Goal: Task Accomplishment & Management: Use online tool/utility

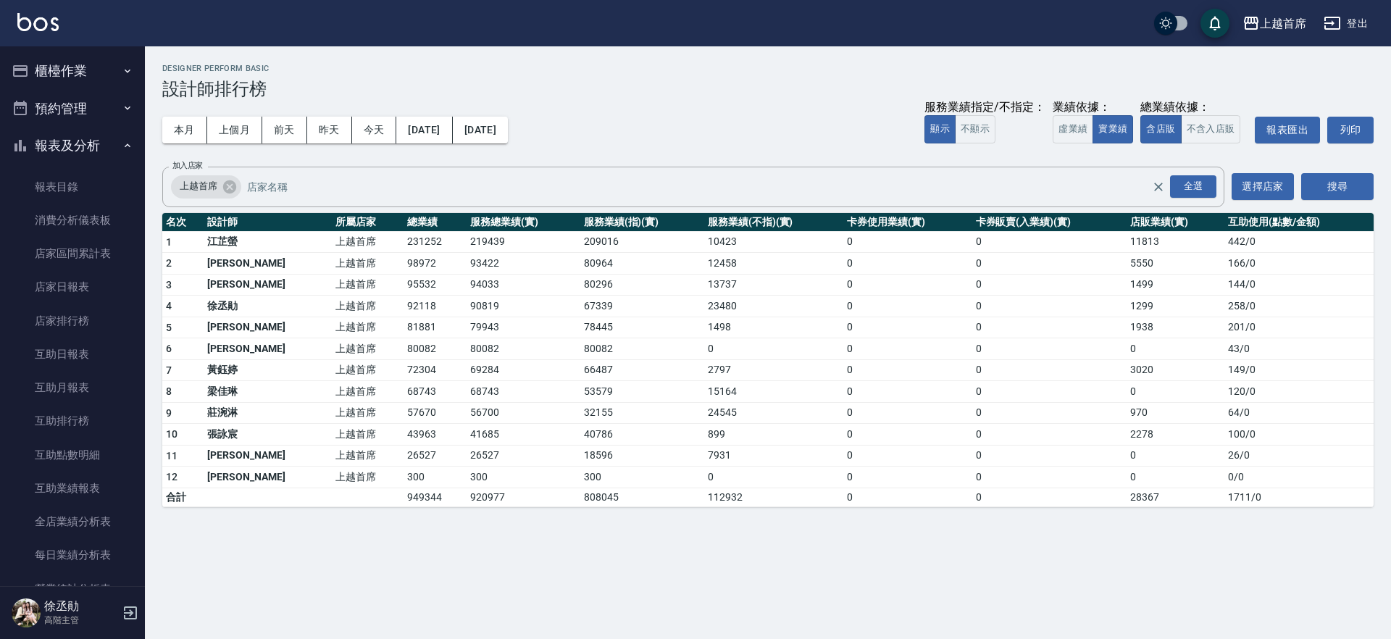
click at [79, 64] on button "櫃檯作業" at bounding box center [72, 71] width 133 height 38
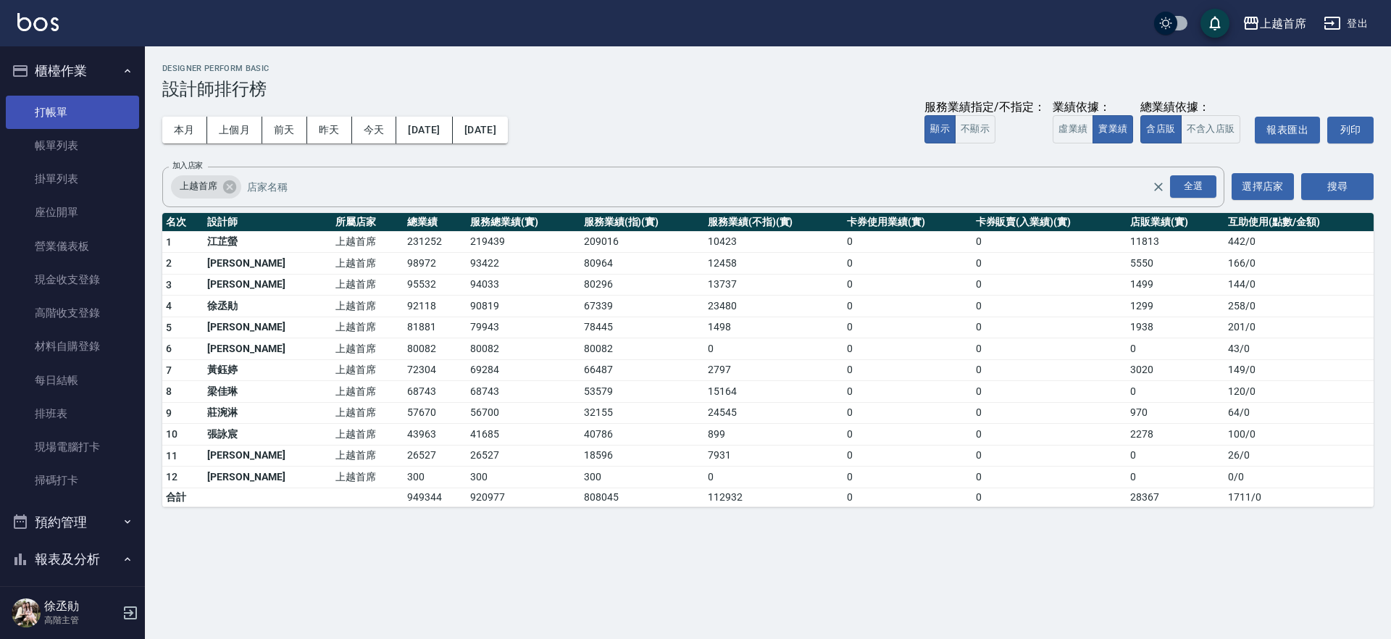
click at [78, 104] on link "打帳單" at bounding box center [72, 112] width 133 height 33
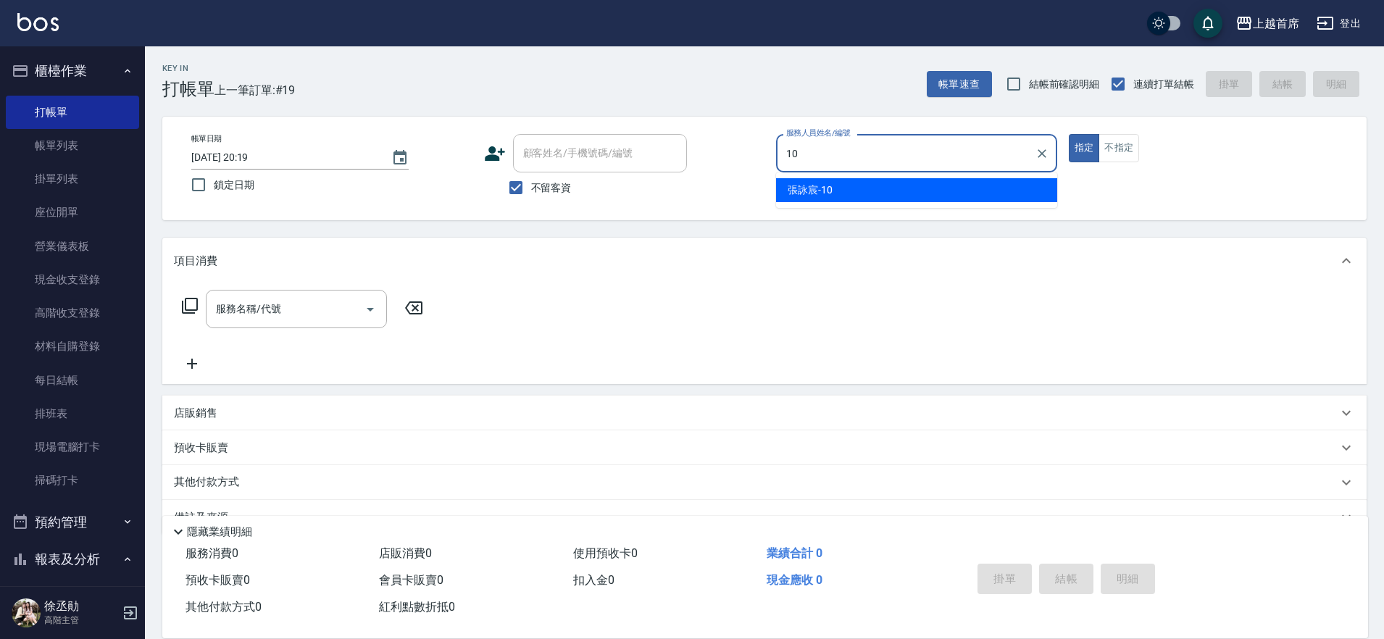
type input "[PERSON_NAME]-10"
type button "true"
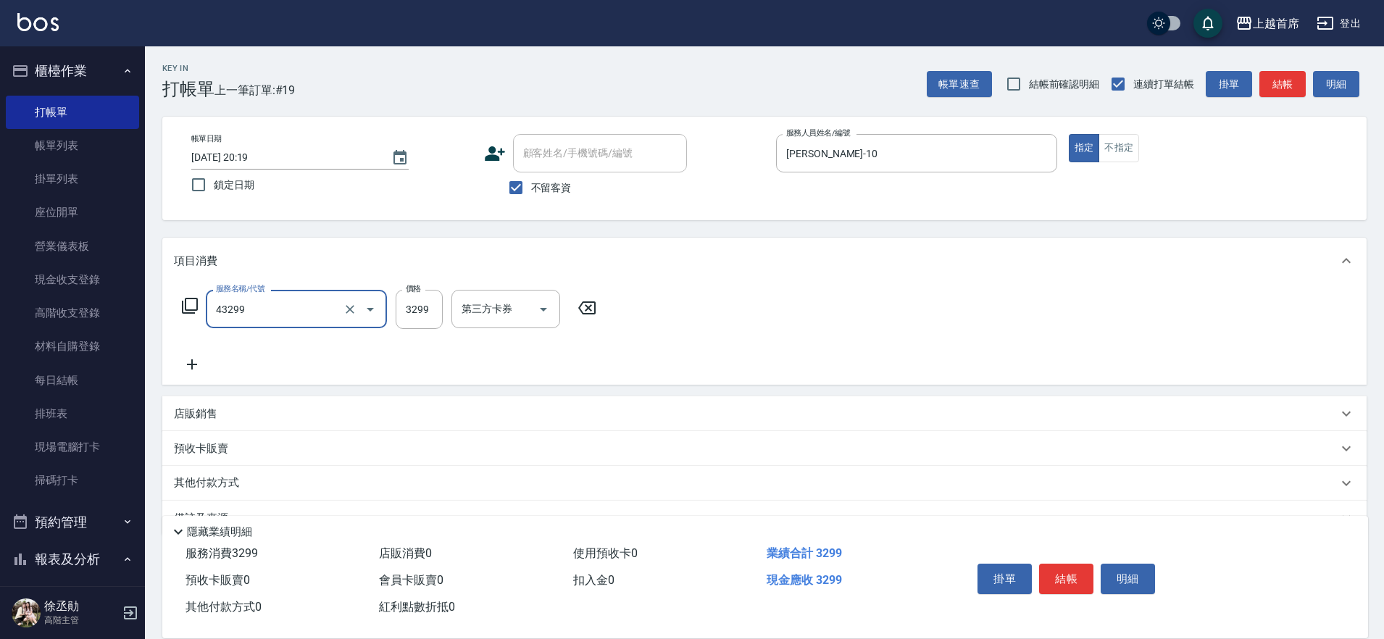
type input "染髮A餐(43299)"
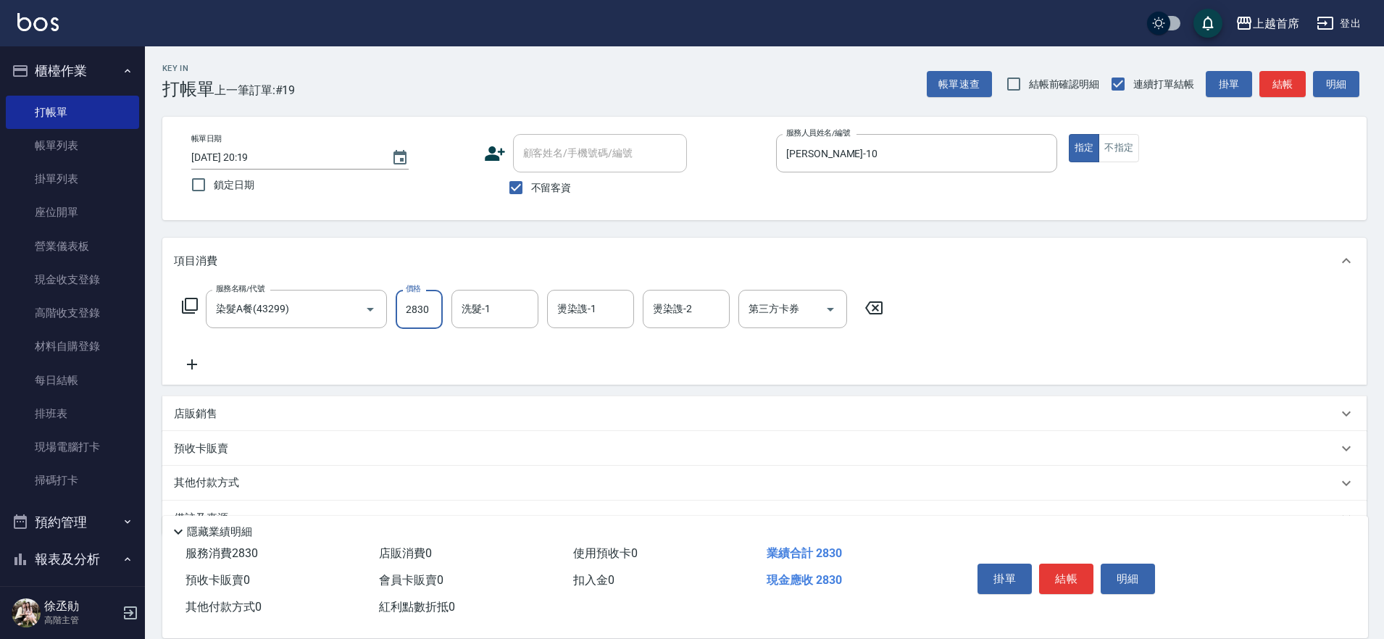
type input "2830"
type input "[PERSON_NAME]-27"
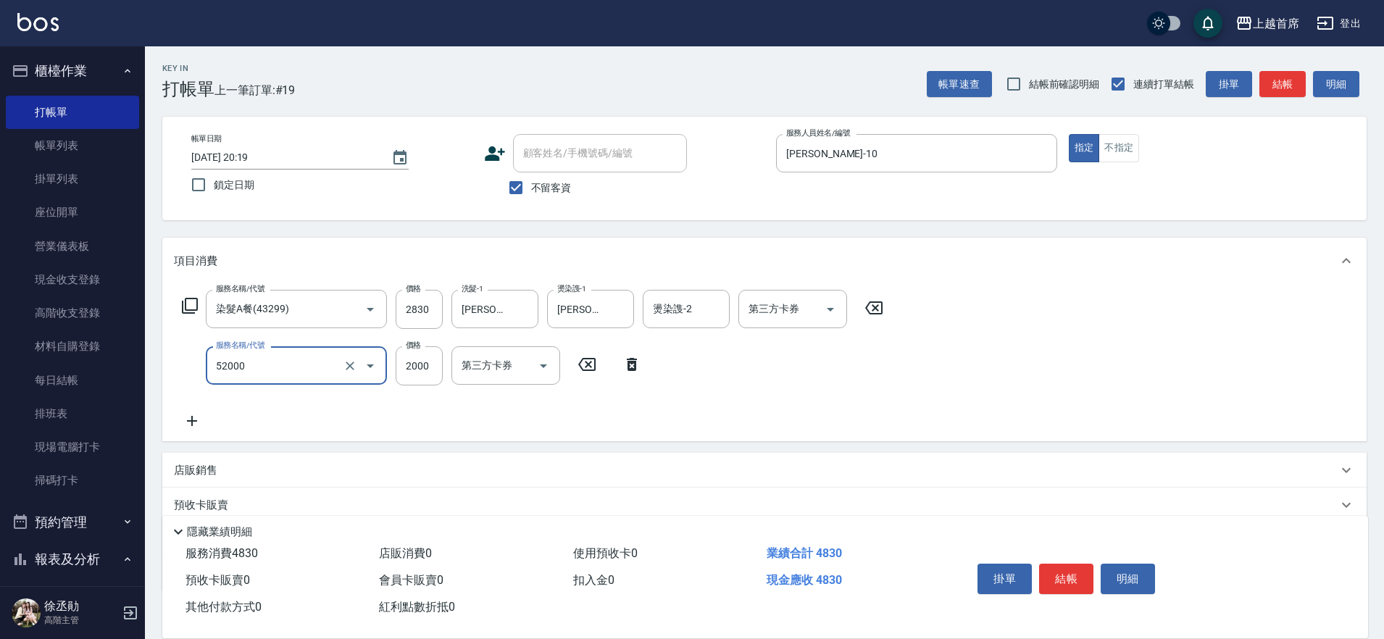
type input "黑耀光護髮(52000)"
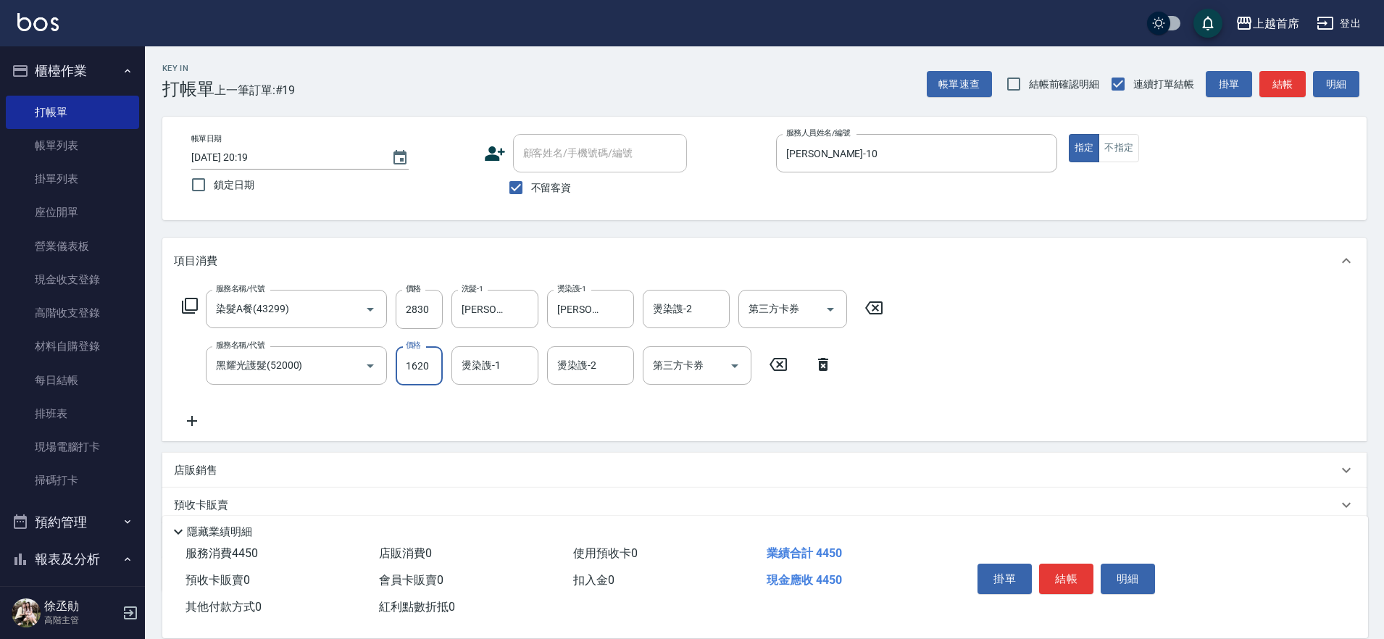
type input "1620"
type input "[PERSON_NAME]-27"
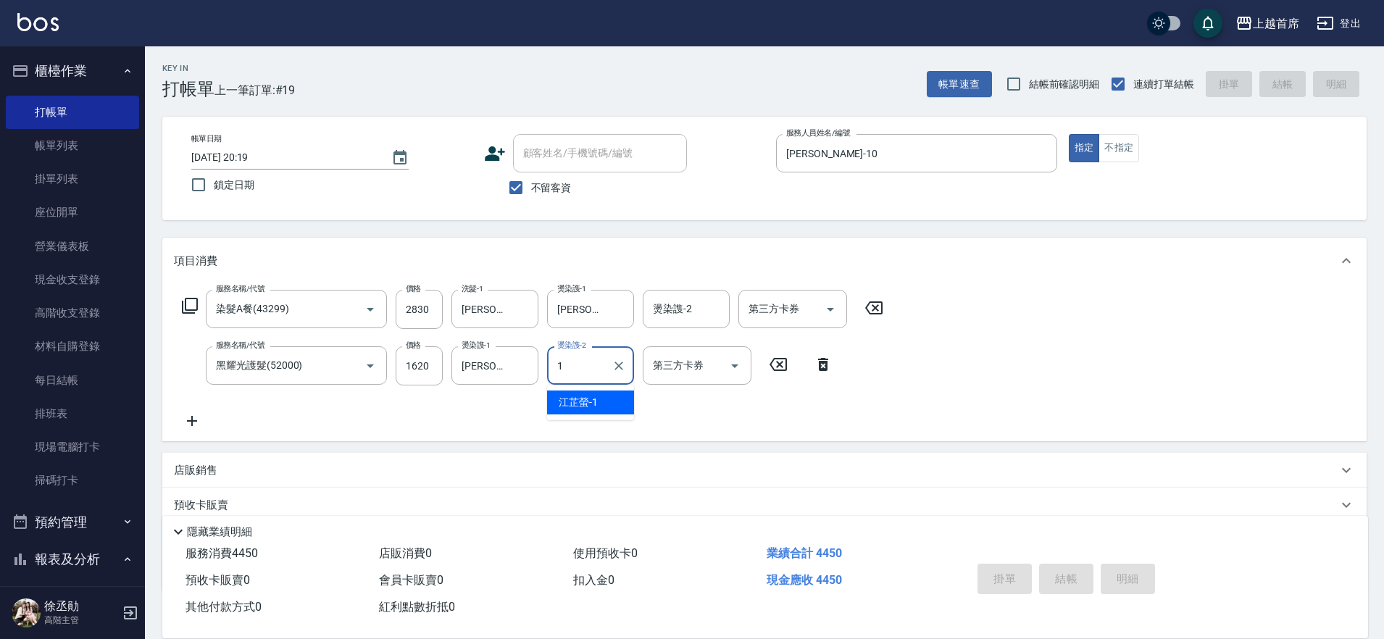
type input "10"
type input "[DATE] 20:20"
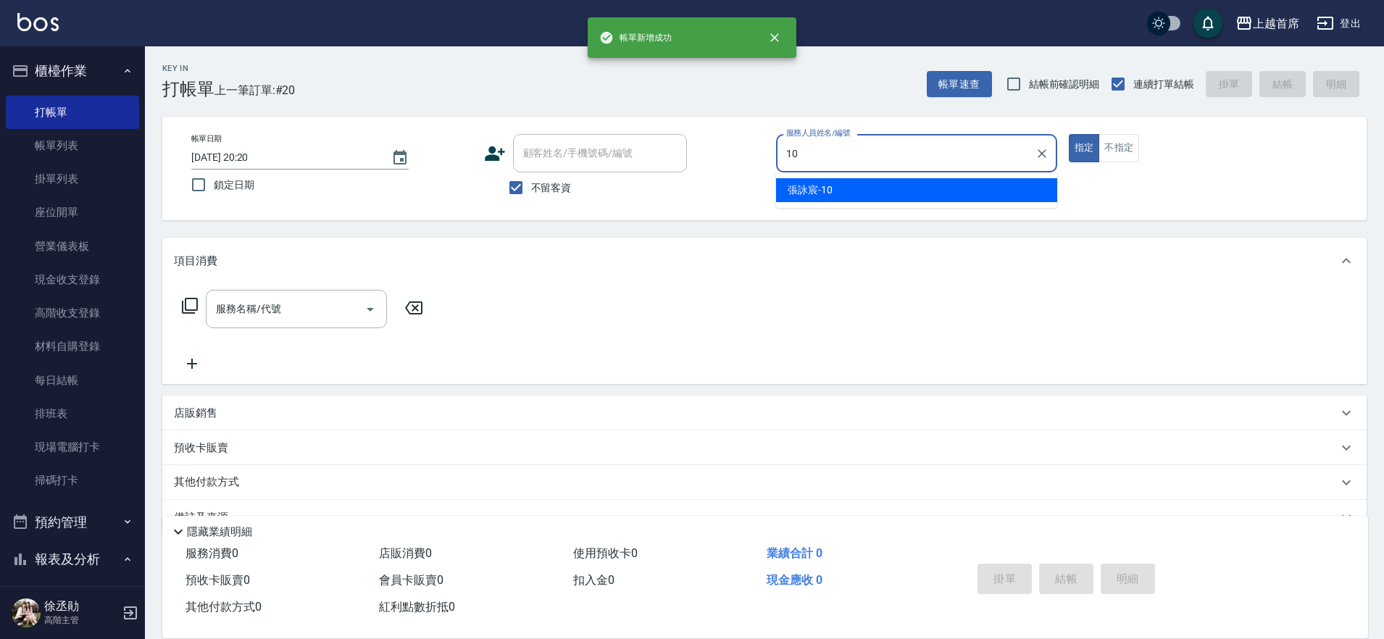
type input "[PERSON_NAME]-10"
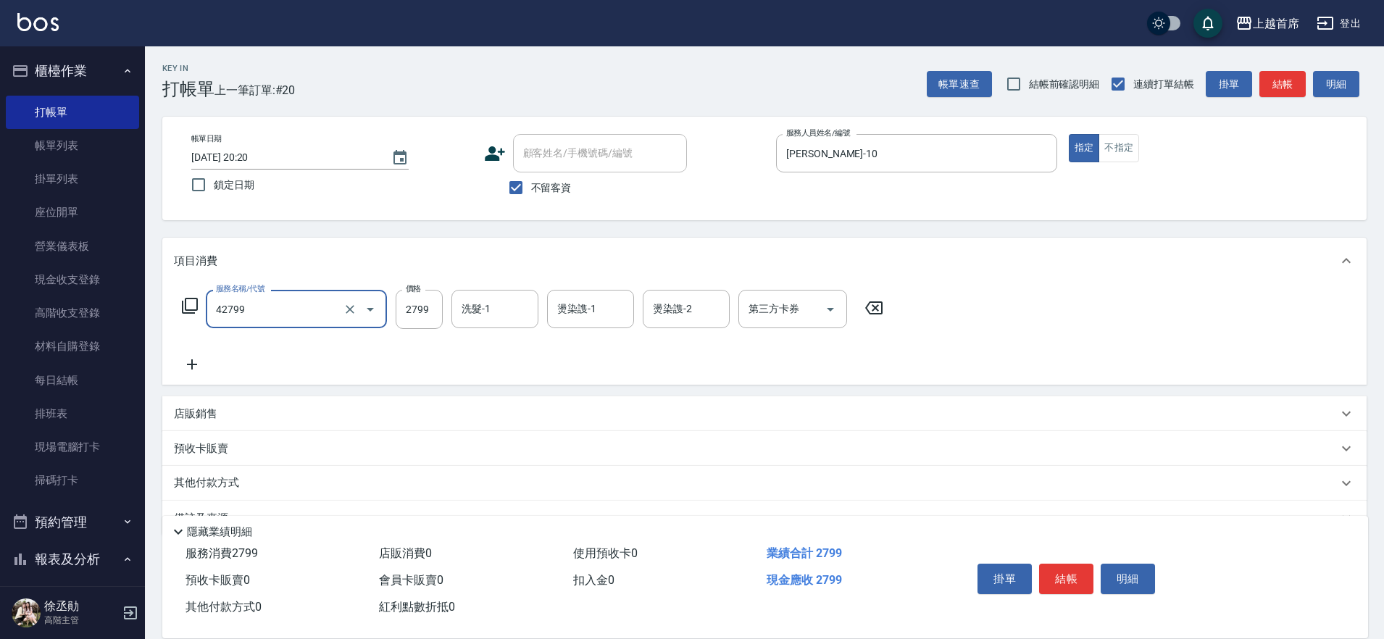
type input "染髮B餐(42799)"
type input "2500"
type input "1"
type input "7"
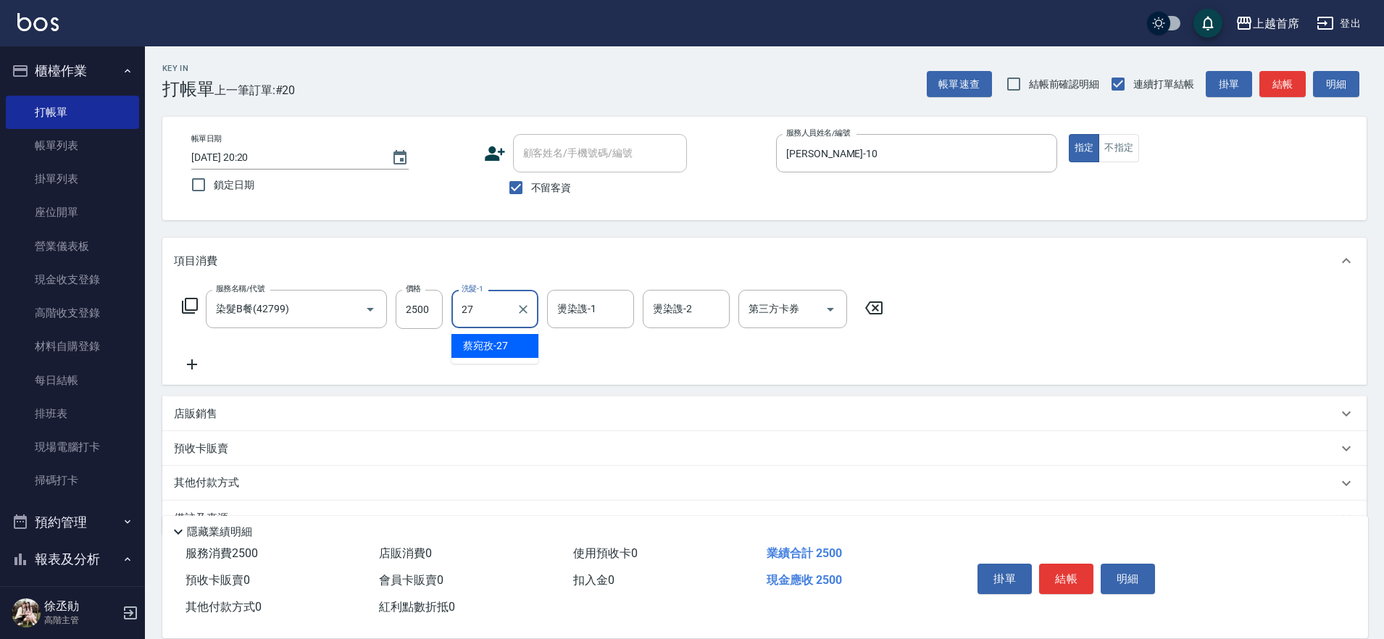
type input "[PERSON_NAME]-27"
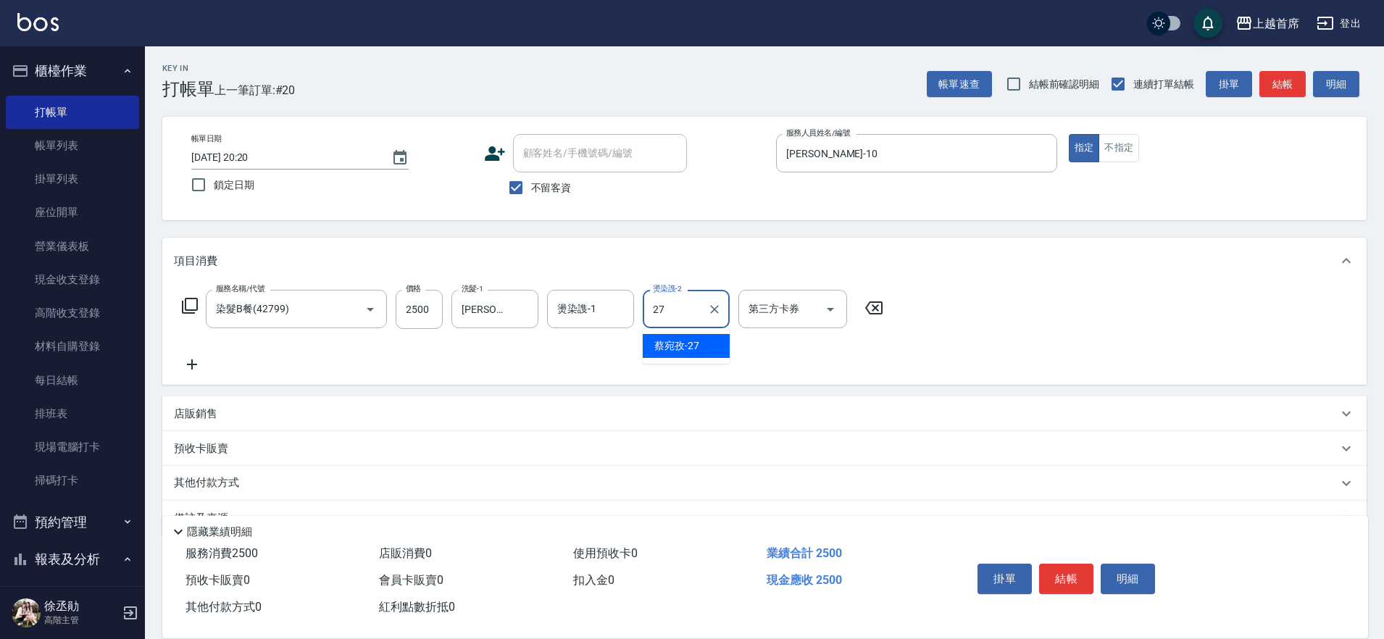
type input "[PERSON_NAME]-27"
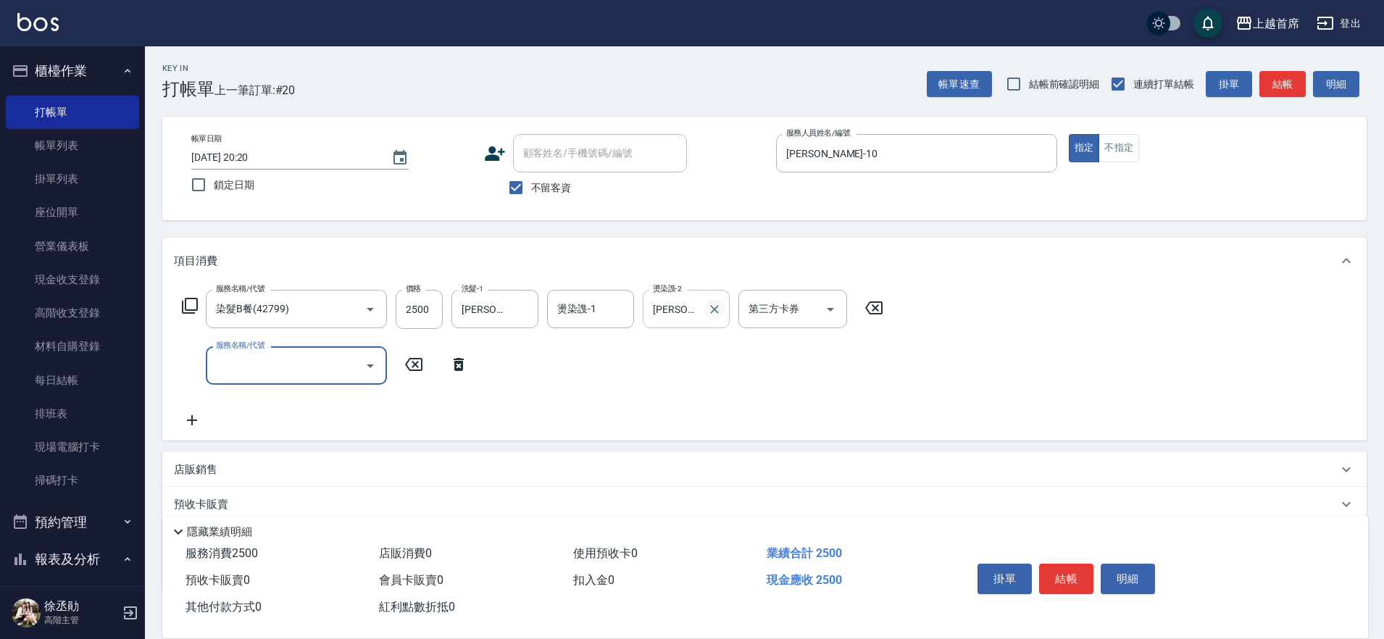
click at [716, 310] on icon "Clear" at bounding box center [714, 309] width 9 height 9
click at [841, 310] on button "Open" at bounding box center [830, 309] width 23 height 23
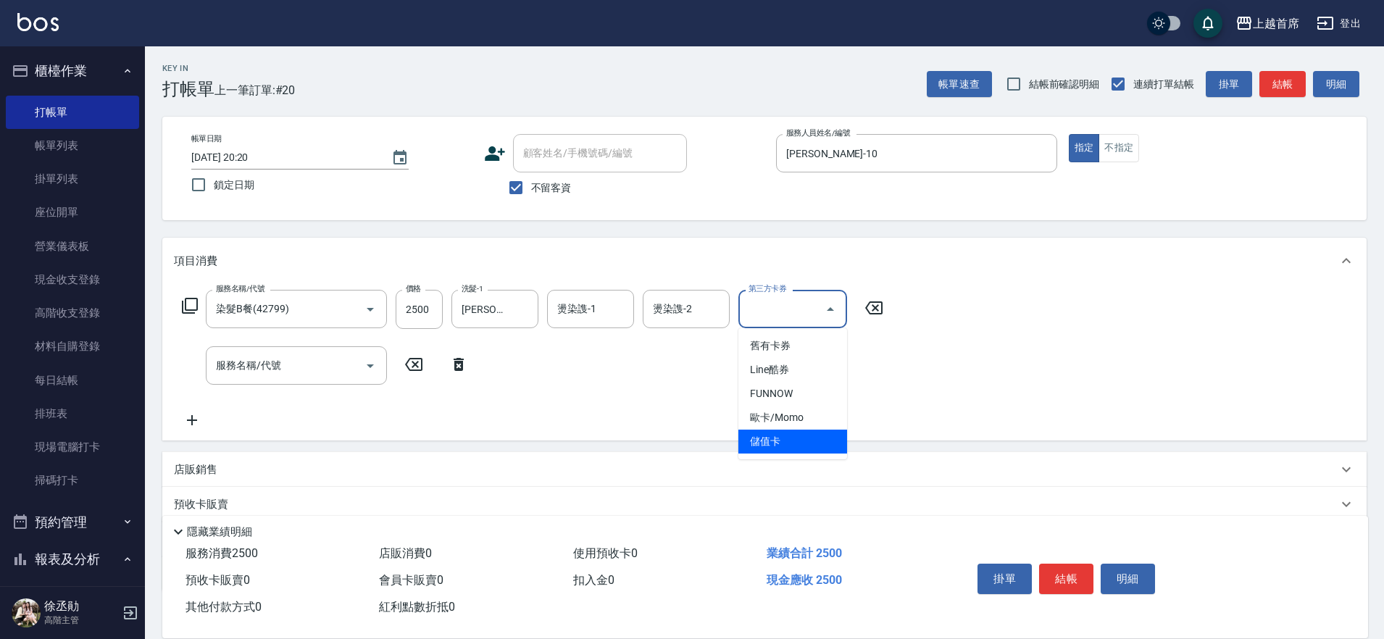
click at [803, 440] on span "儲值卡" at bounding box center [792, 442] width 109 height 24
type input "儲值卡"
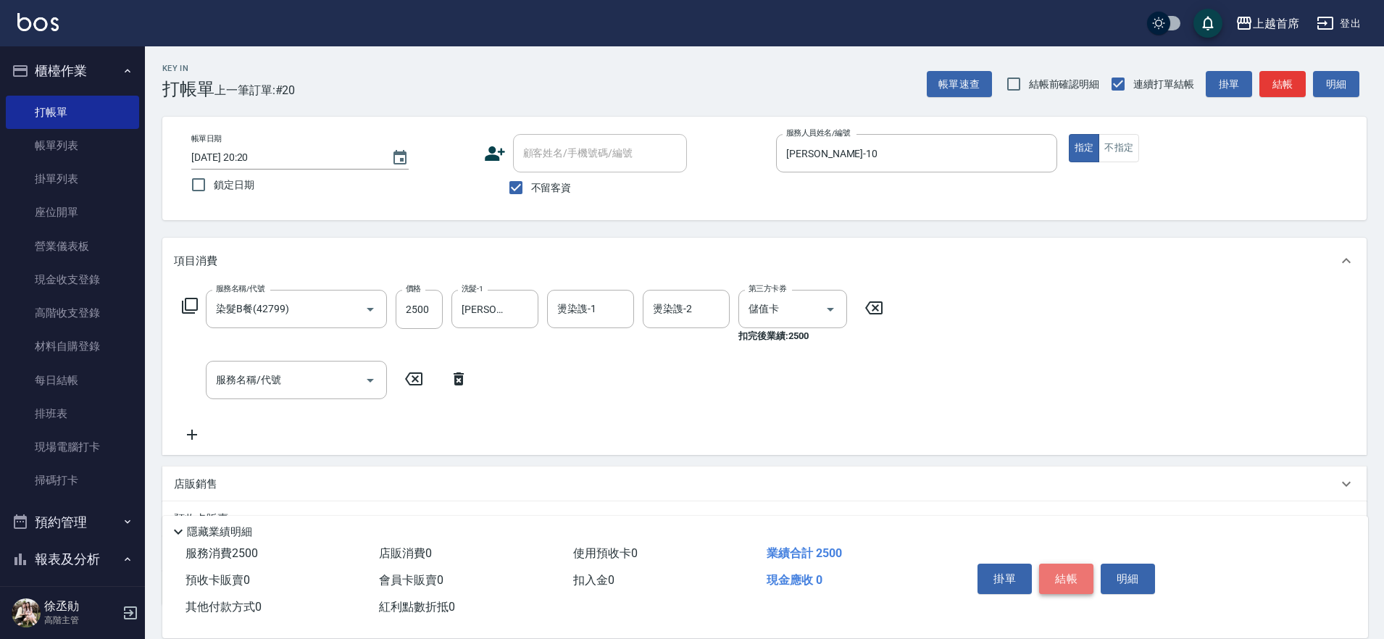
click at [1082, 570] on button "結帳" at bounding box center [1066, 579] width 54 height 30
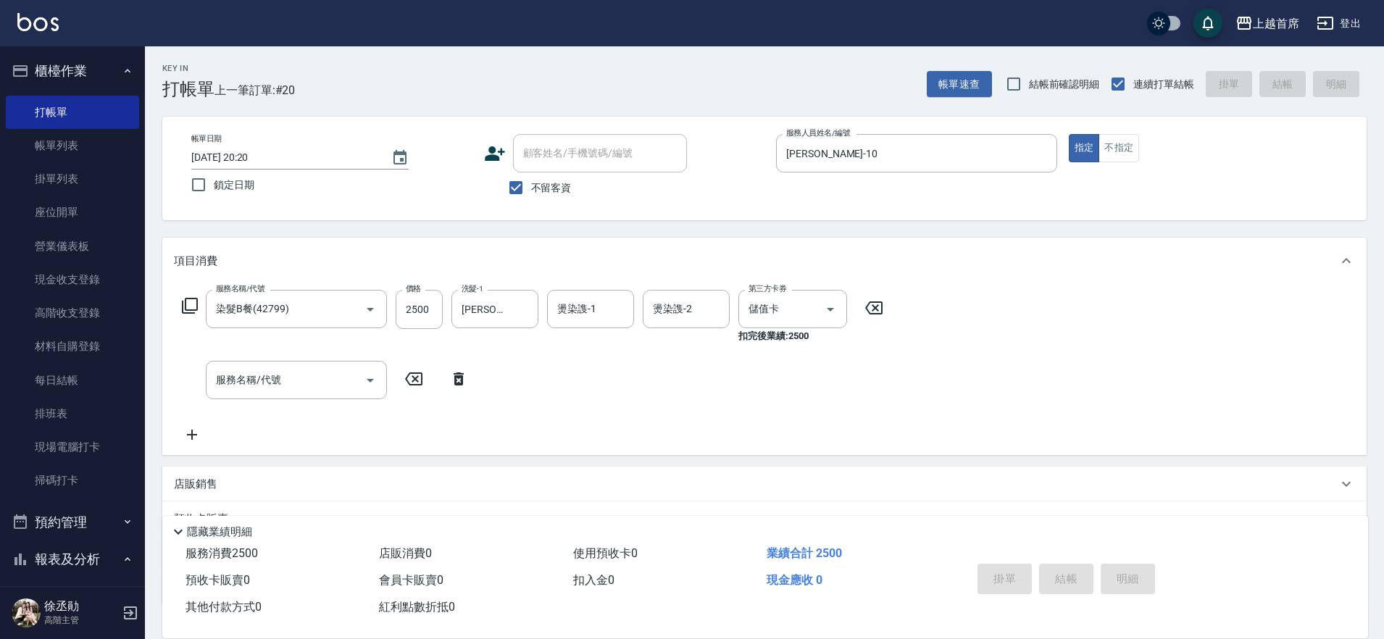
type input "[DATE] 20:21"
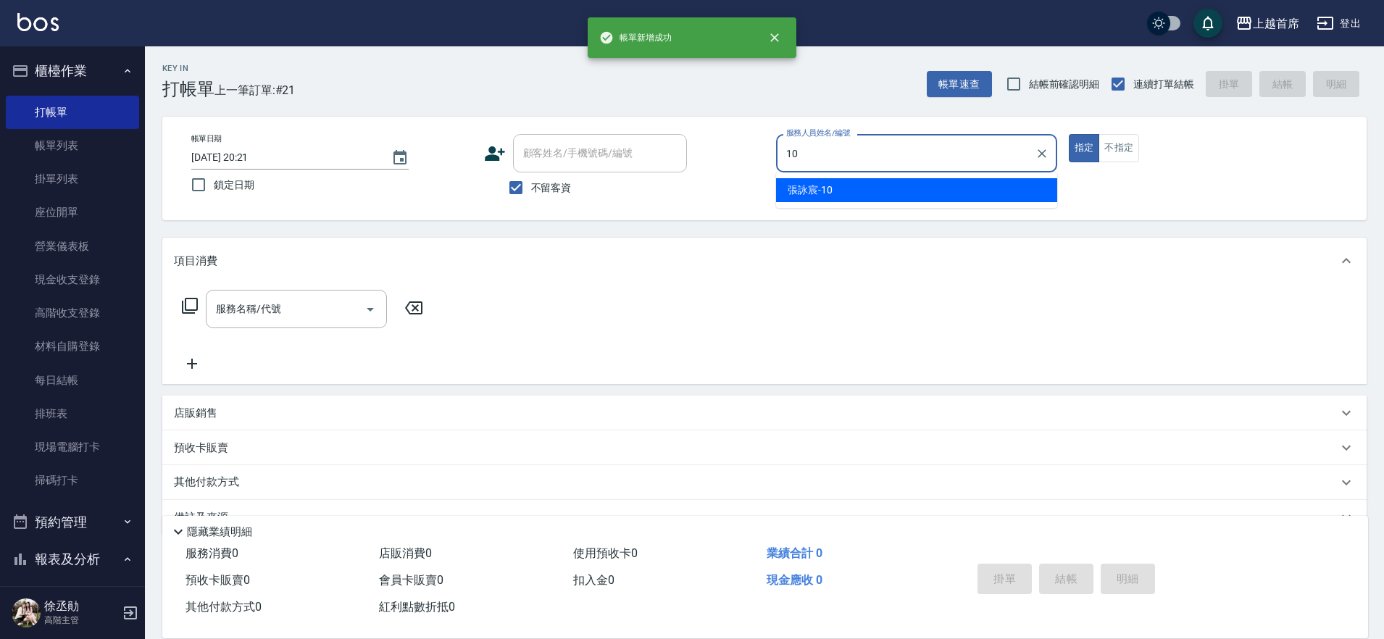
type input "[PERSON_NAME]-10"
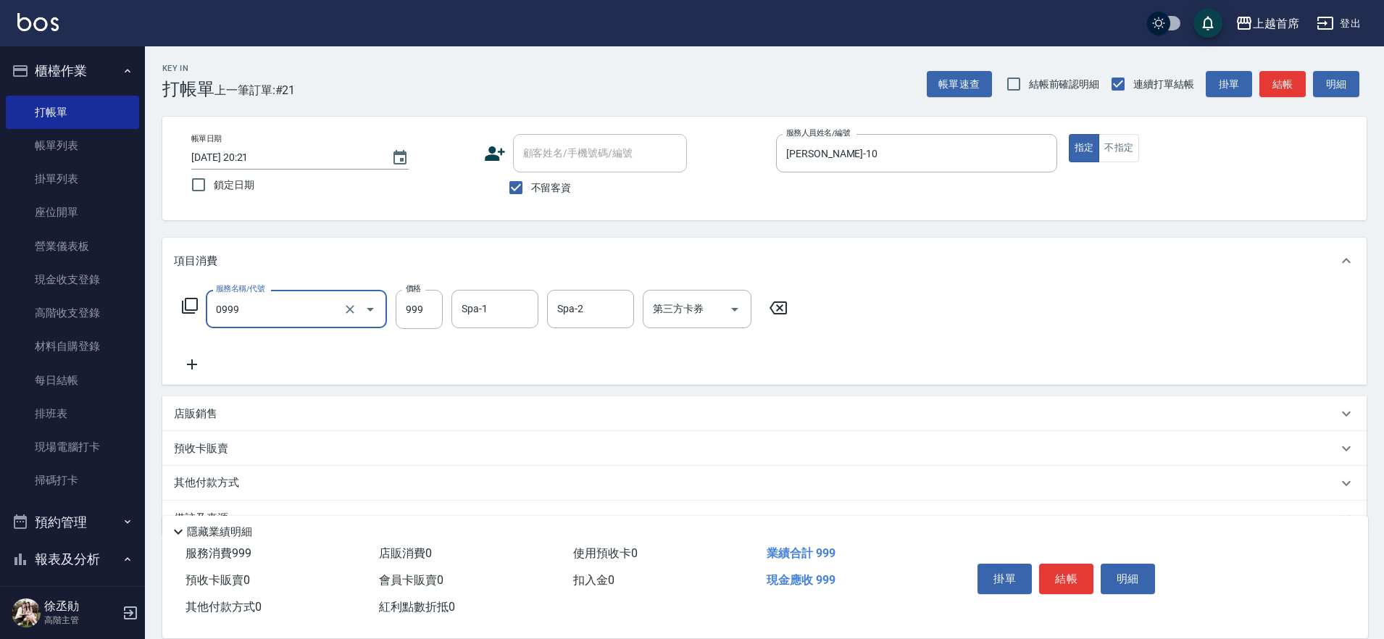
type input "REVIVRE(0999)"
type input "1300"
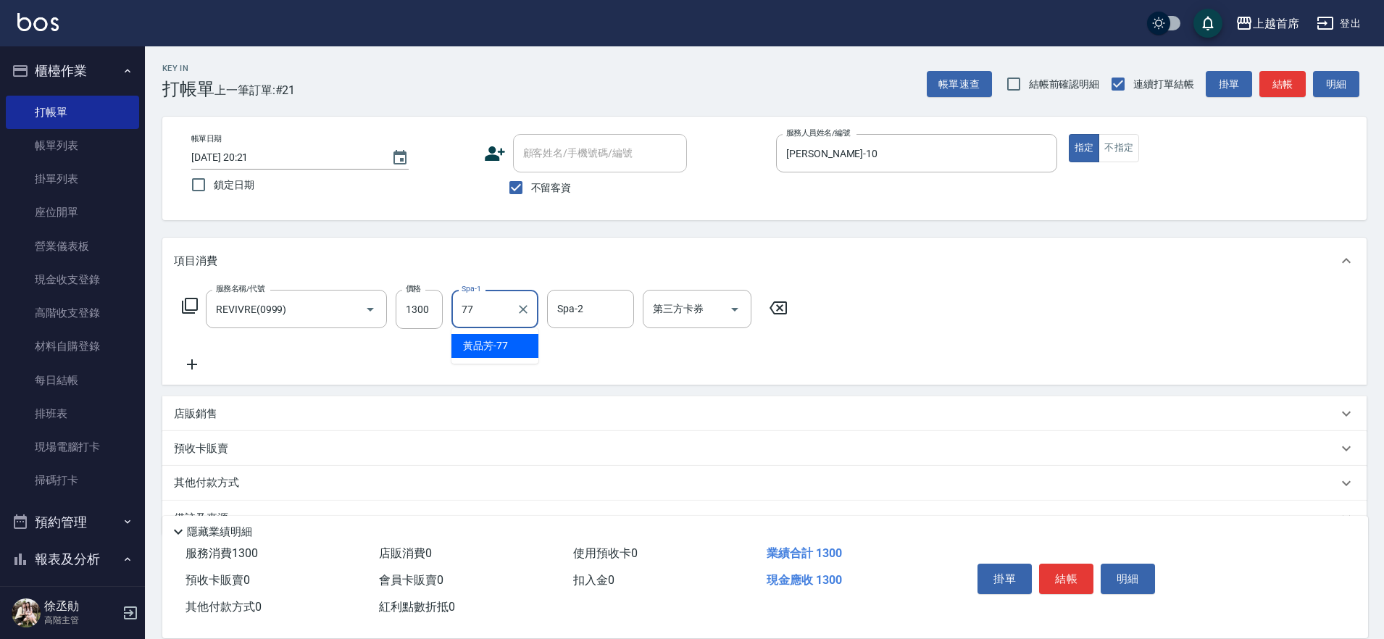
type input "7"
type input "[PERSON_NAME]-27"
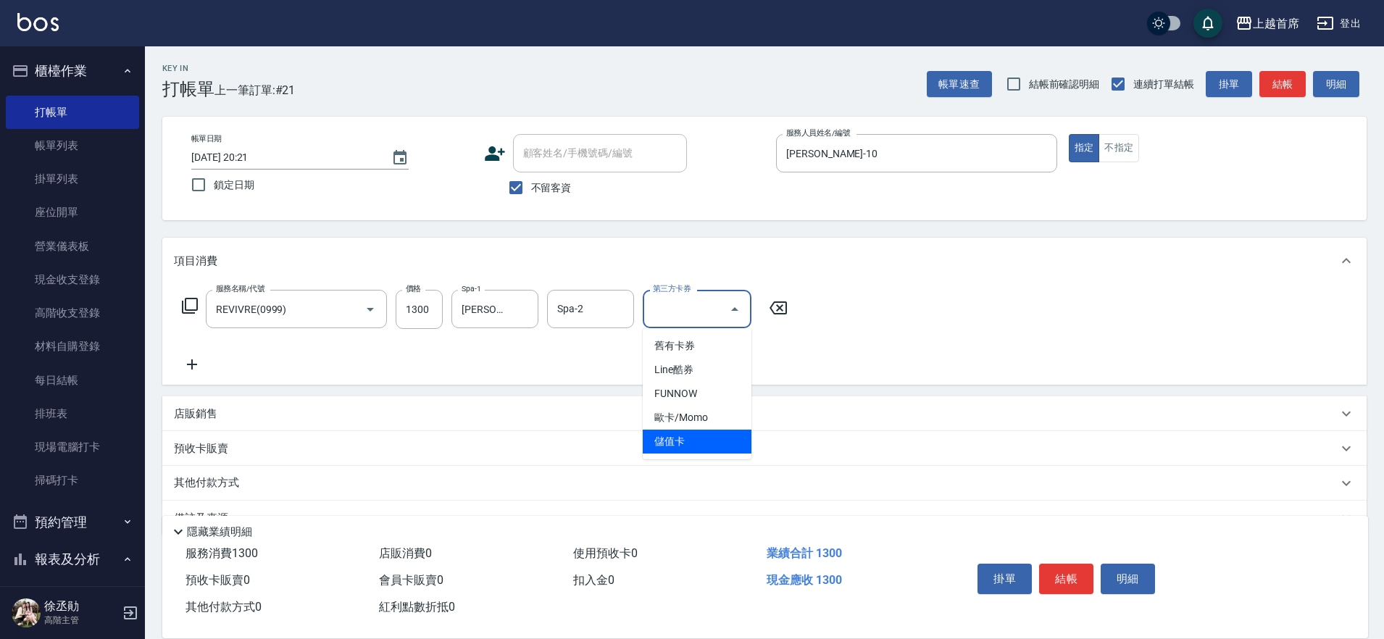
type input "儲值卡"
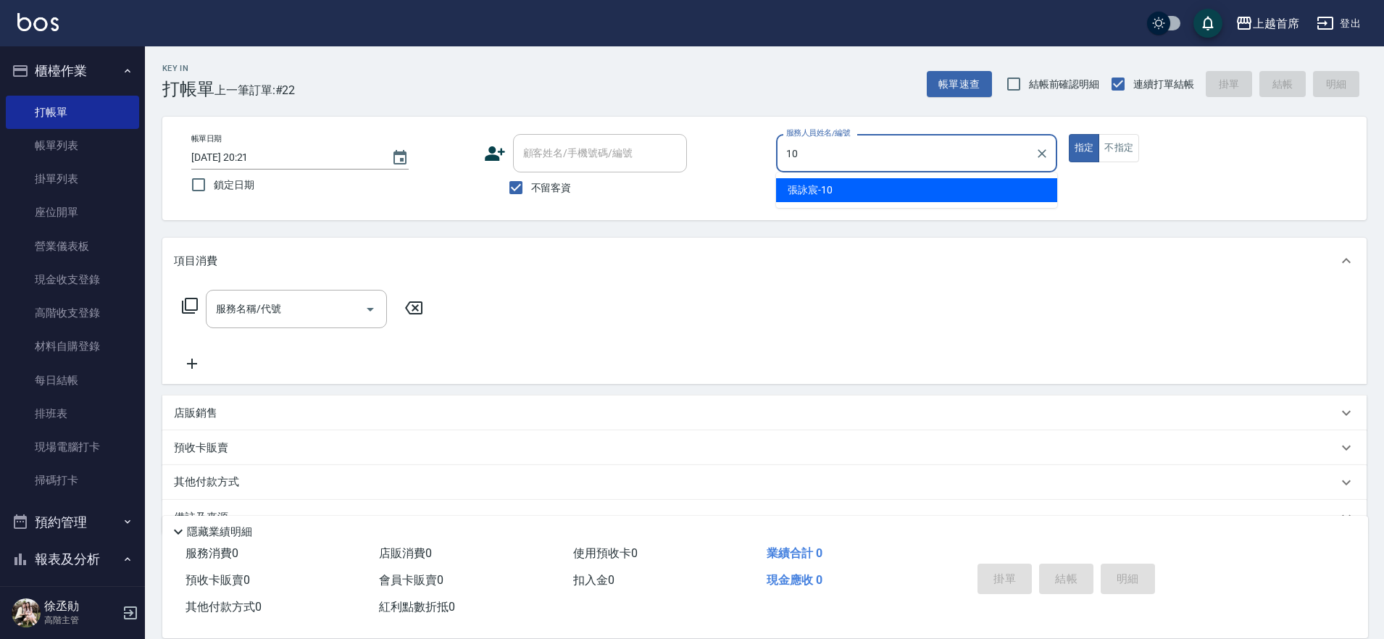
type input "[PERSON_NAME]-10"
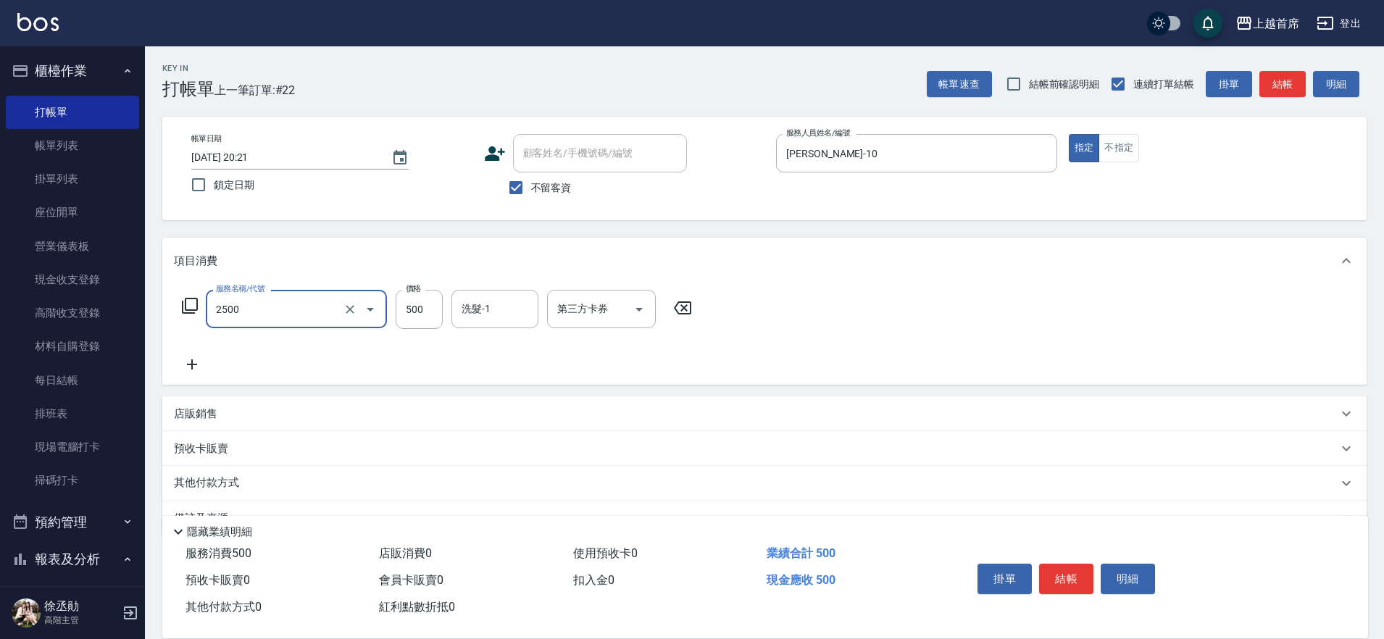
type input "海鹽洗剪500(2500)"
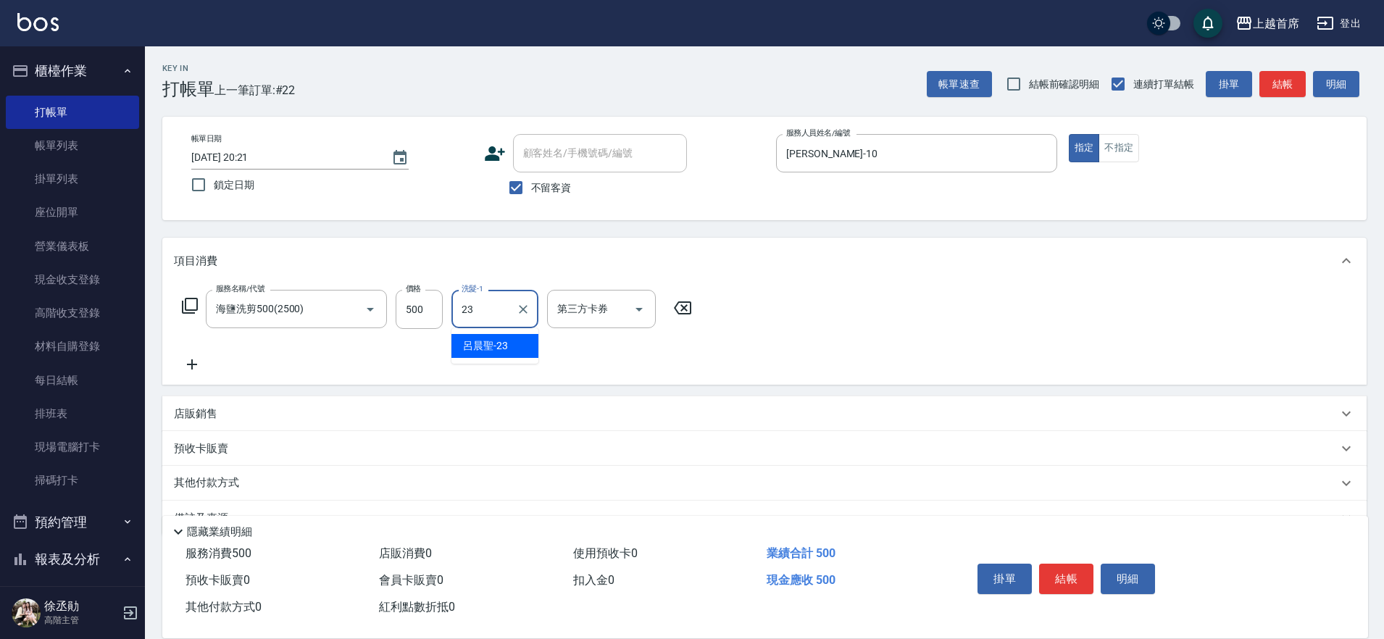
type input "[PERSON_NAME]-23"
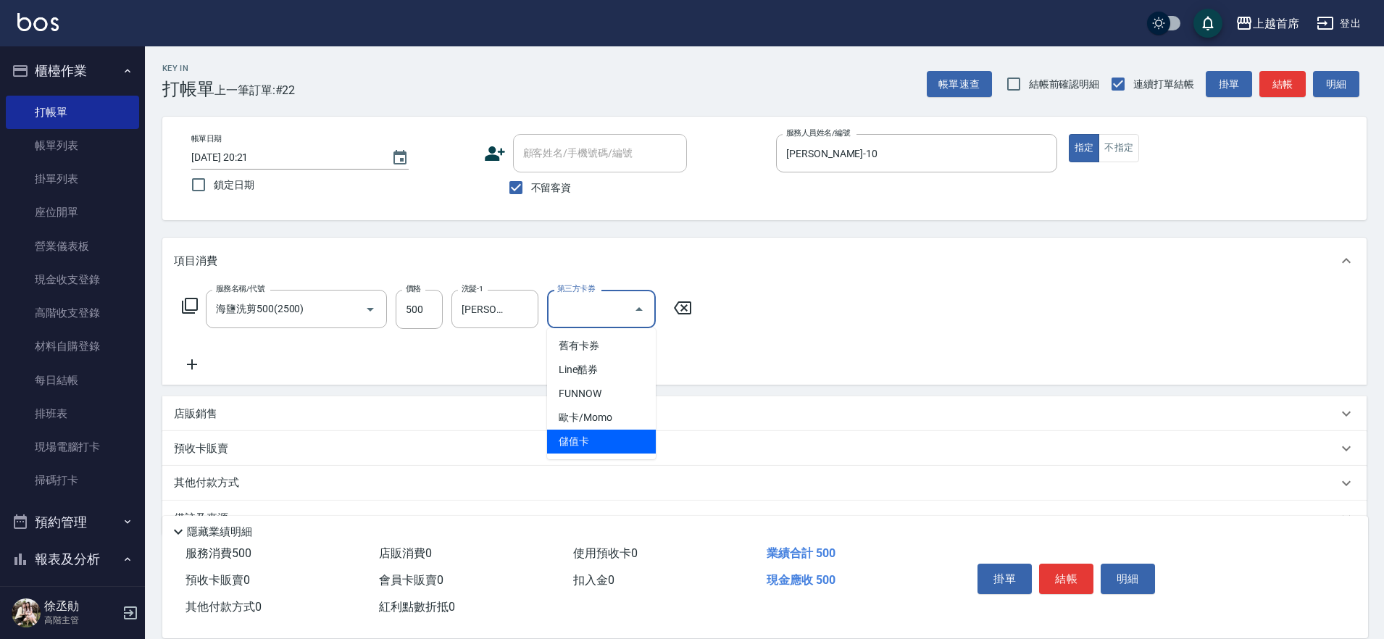
type input "儲值卡"
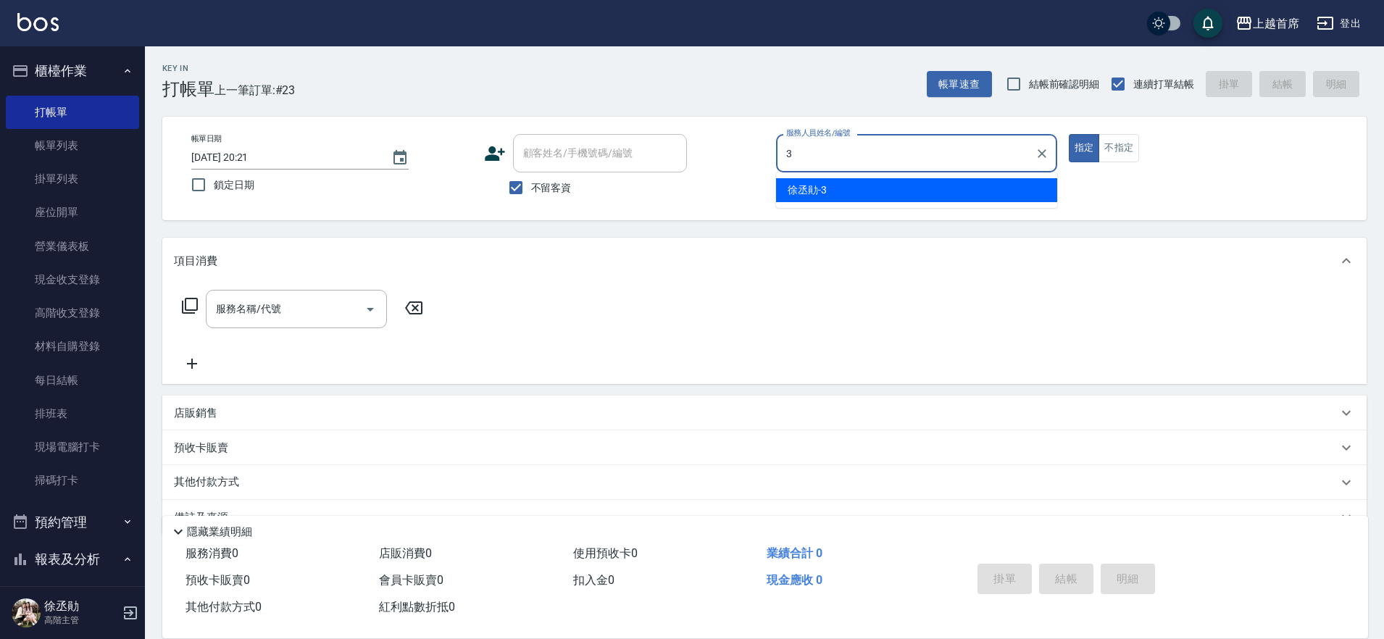
type input "[PERSON_NAME]-3"
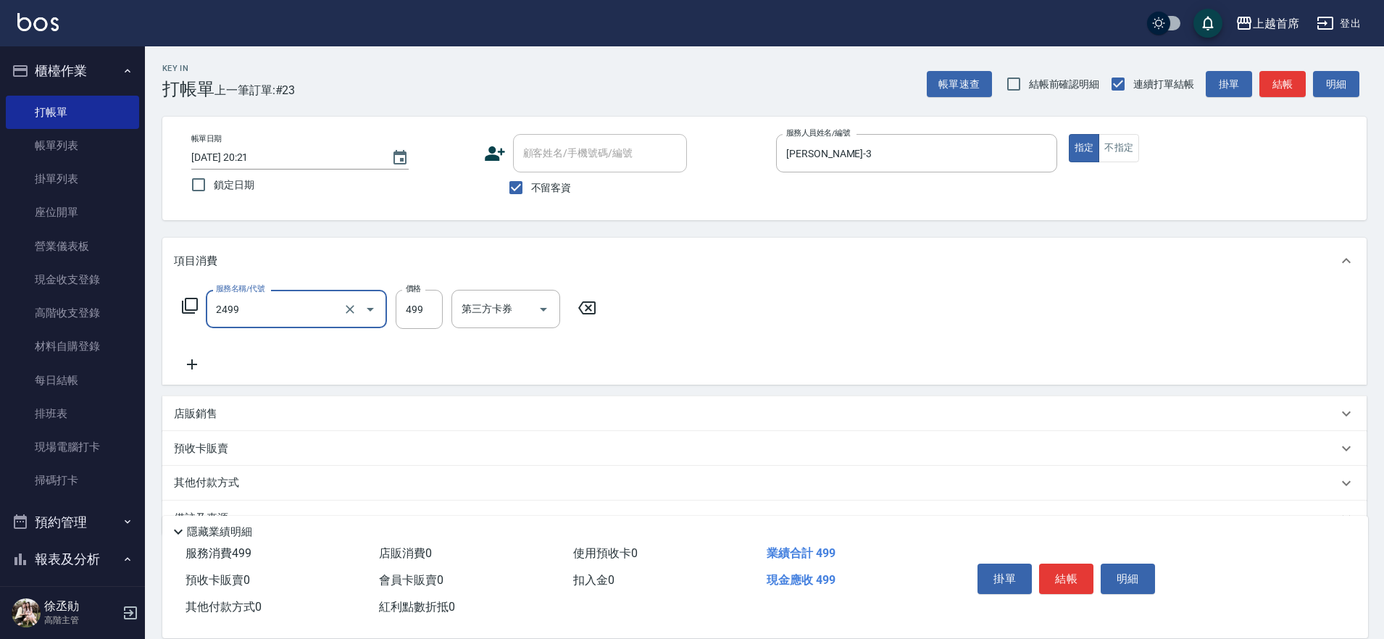
type input "499海鹽洗剪套餐(2499)"
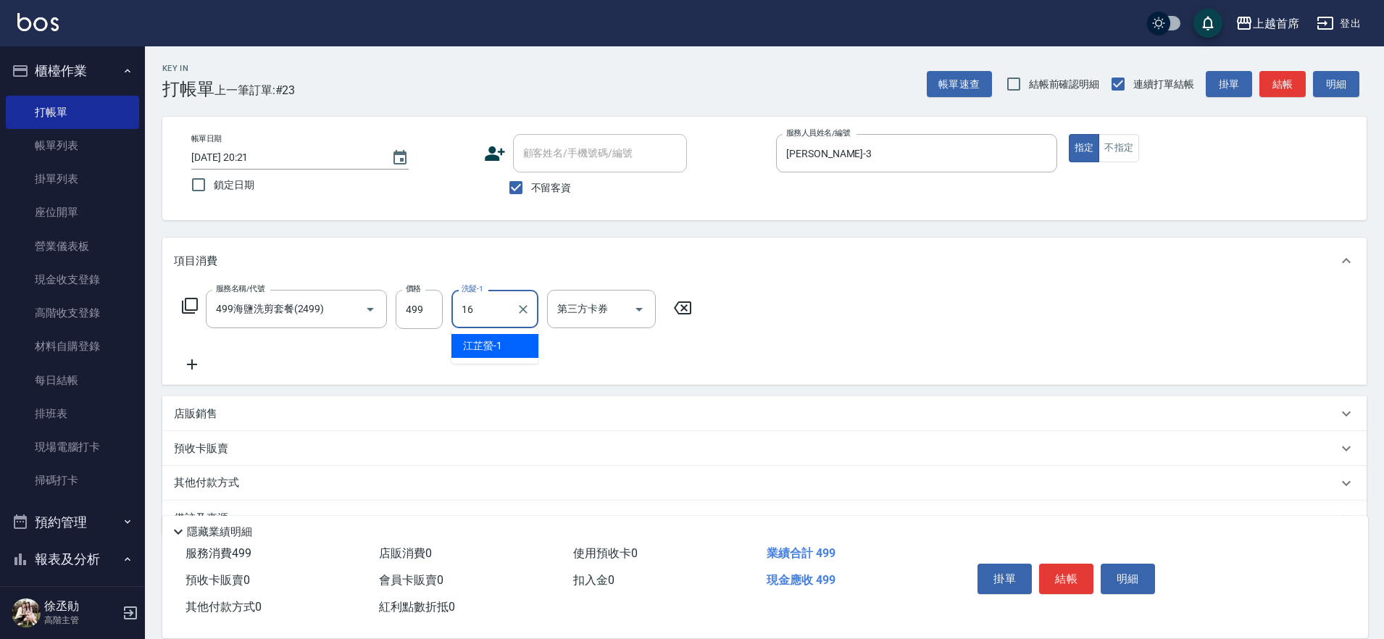
type input "[PERSON_NAME]-16"
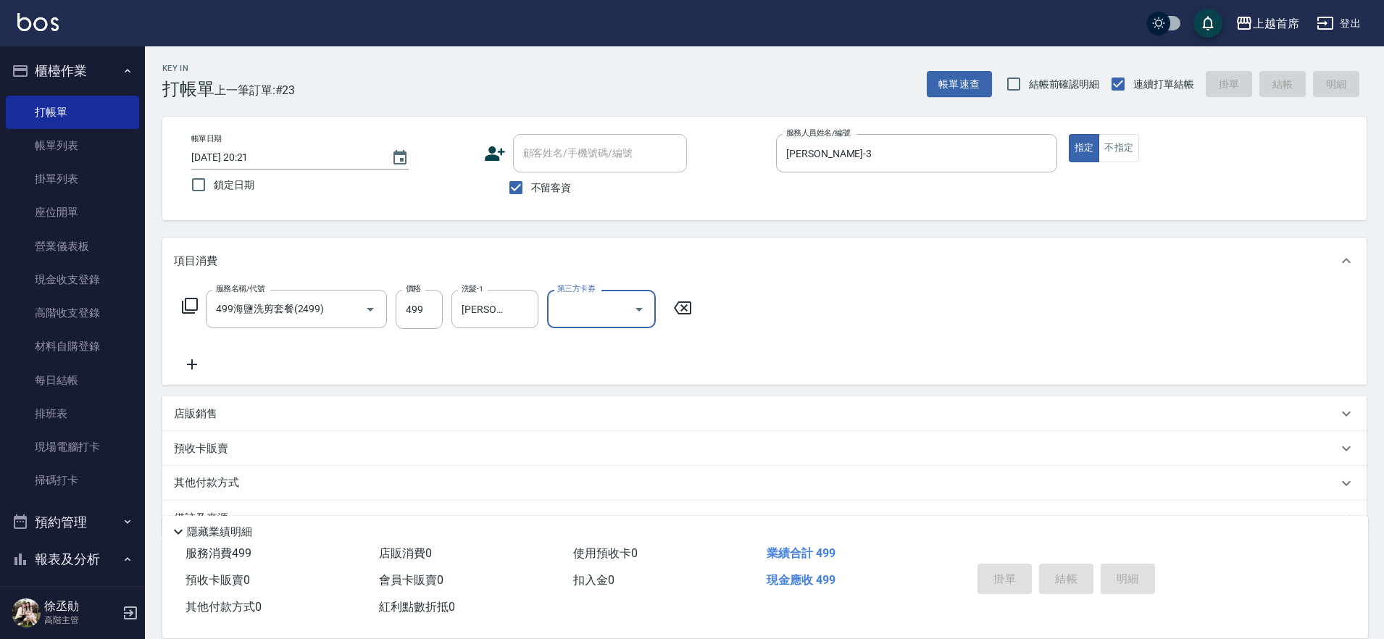
type input "[DATE] 20:22"
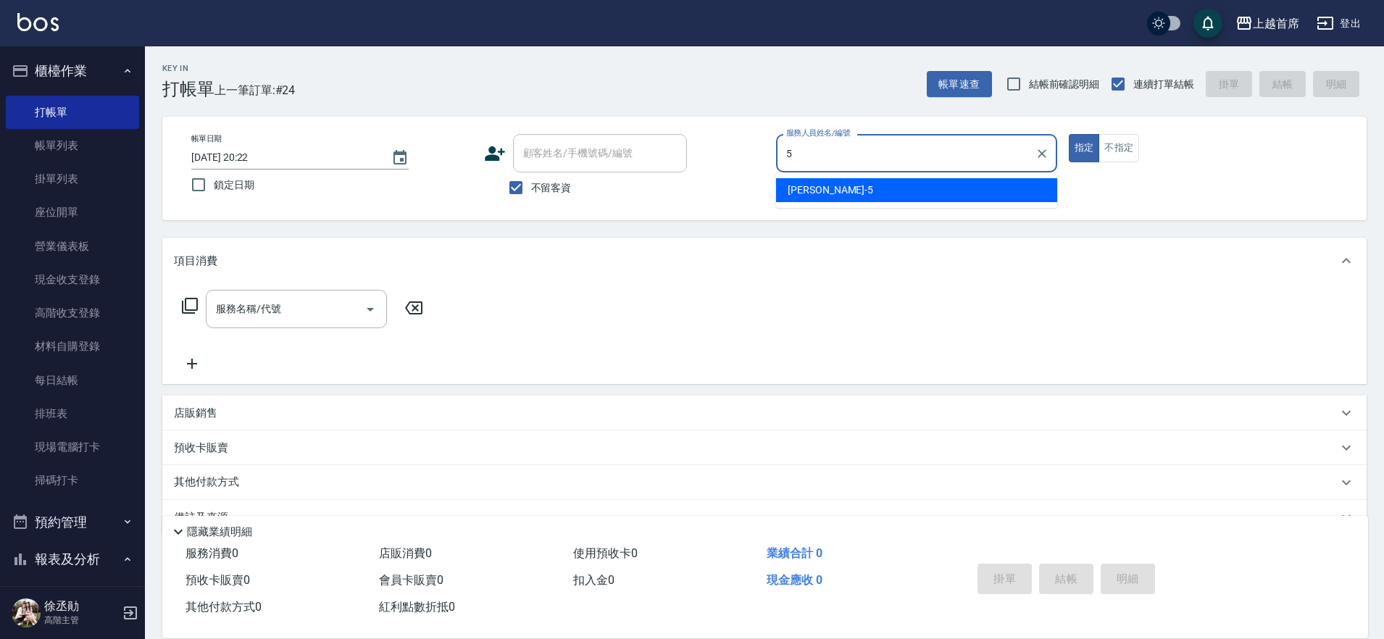
type input "[PERSON_NAME]-5"
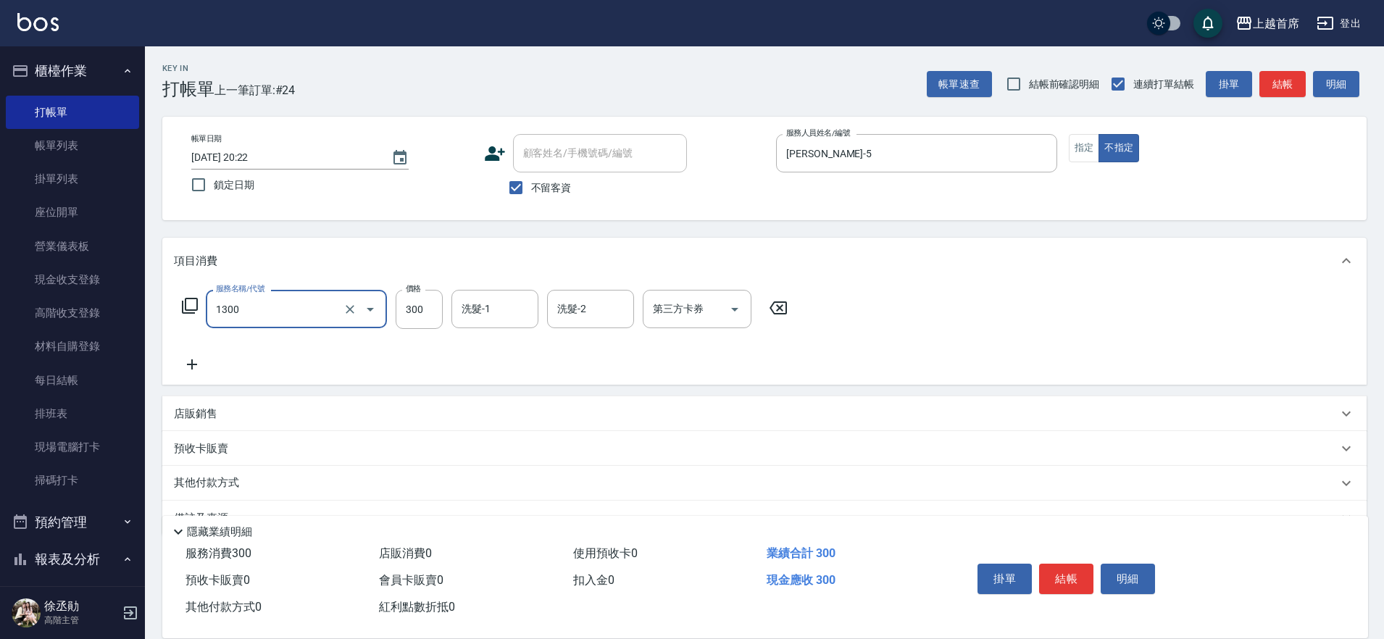
type input "洗髮(1300)"
click at [224, 483] on p "其他付款方式" at bounding box center [210, 483] width 72 height 16
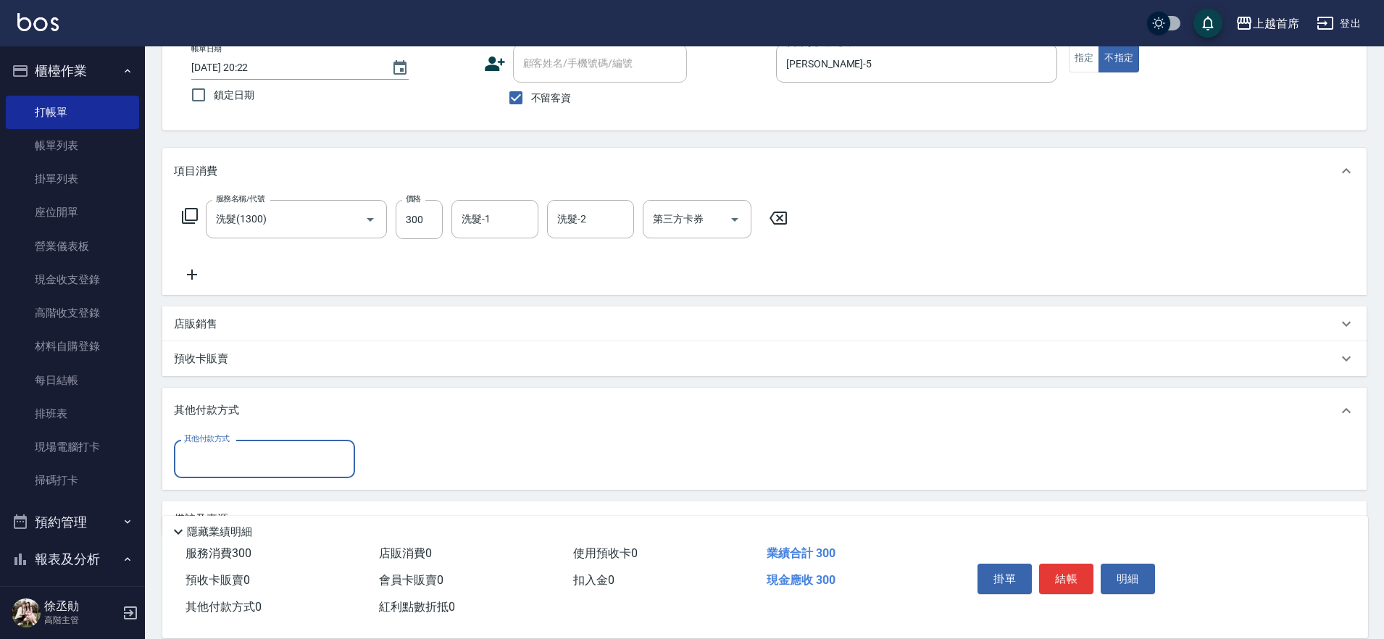
scroll to position [91, 0]
click at [251, 445] on div "其他付款方式" at bounding box center [264, 458] width 181 height 38
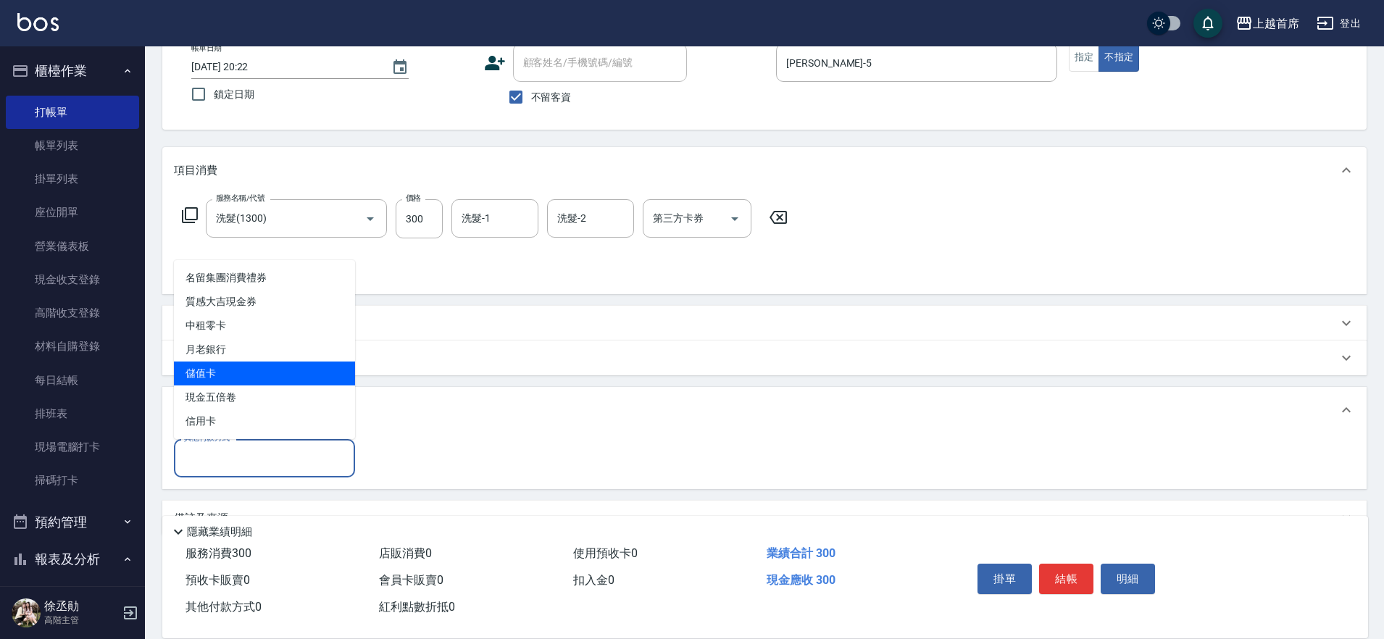
click at [241, 375] on span "儲值卡" at bounding box center [264, 374] width 181 height 24
type input "儲值卡"
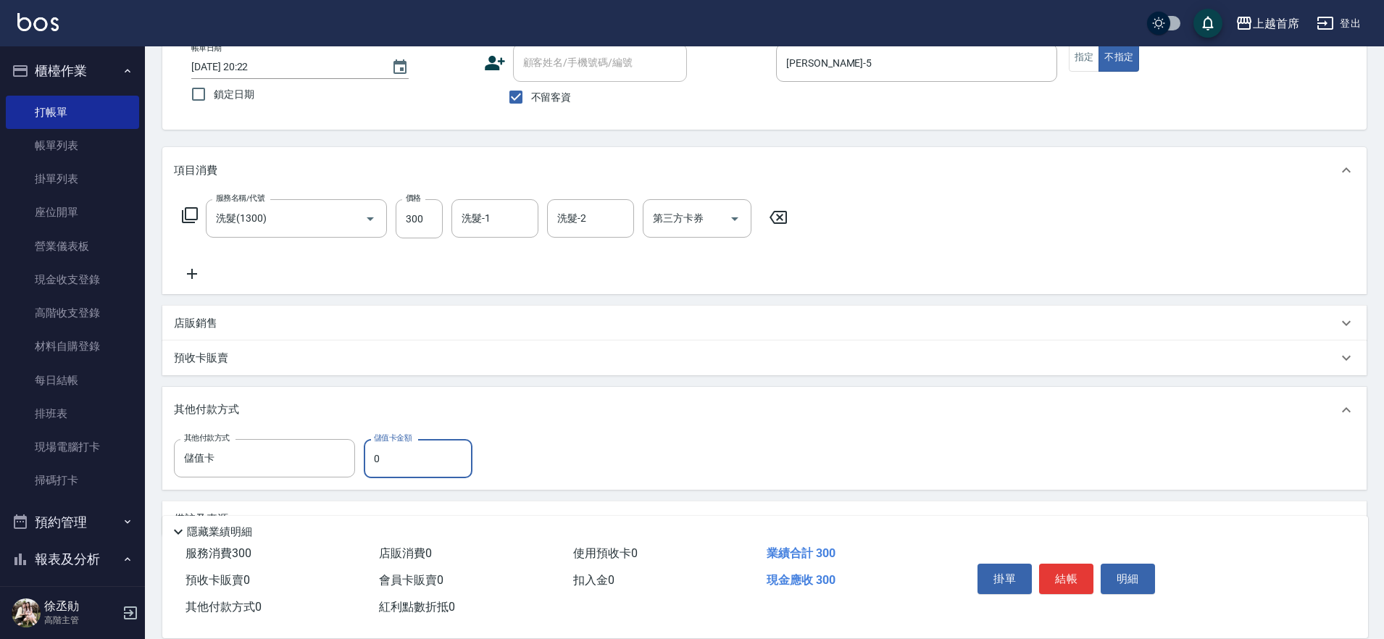
drag, startPoint x: 393, startPoint y: 446, endPoint x: 377, endPoint y: 457, distance: 20.3
click at [373, 454] on input "0" at bounding box center [418, 458] width 109 height 39
type input "254"
click at [1080, 577] on button "結帳" at bounding box center [1066, 579] width 54 height 30
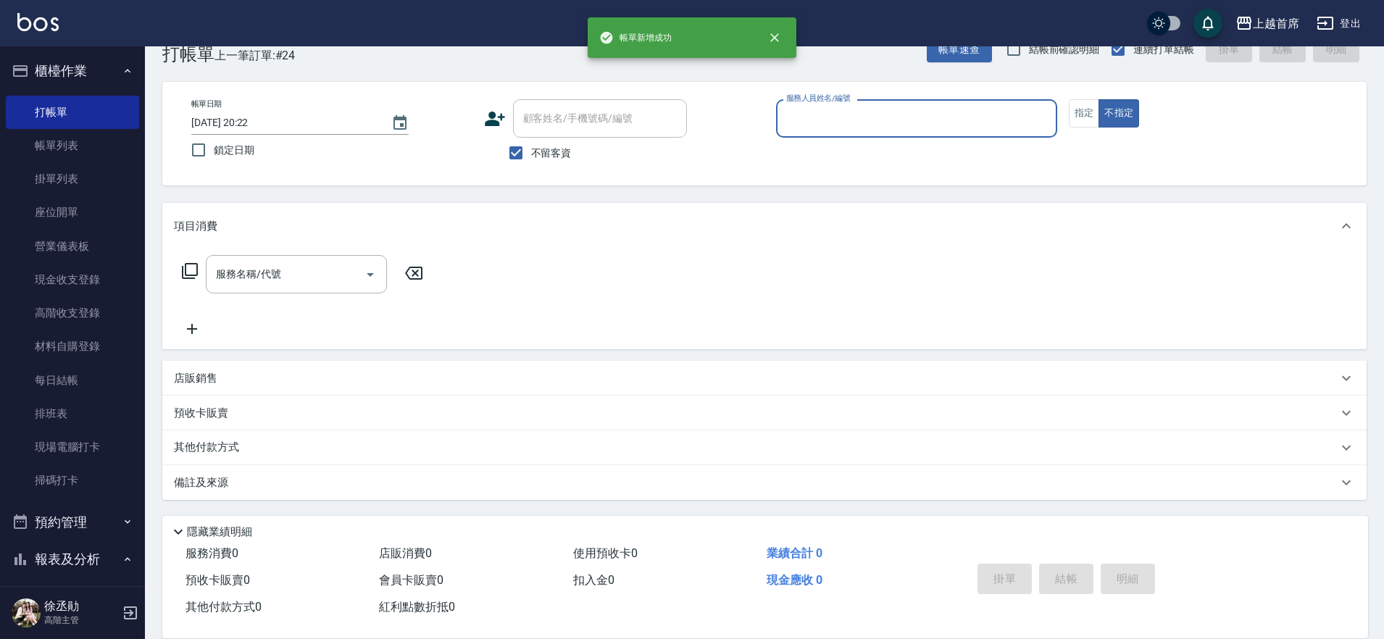
scroll to position [35, 0]
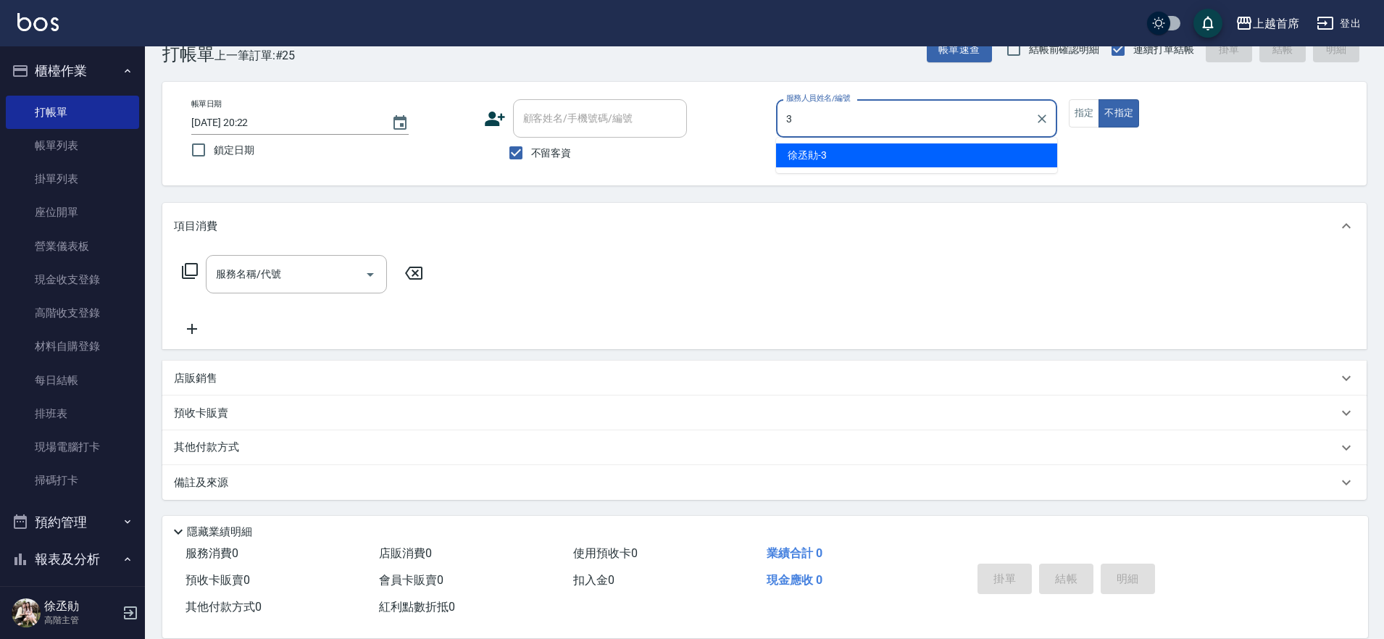
type input "[PERSON_NAME]-3"
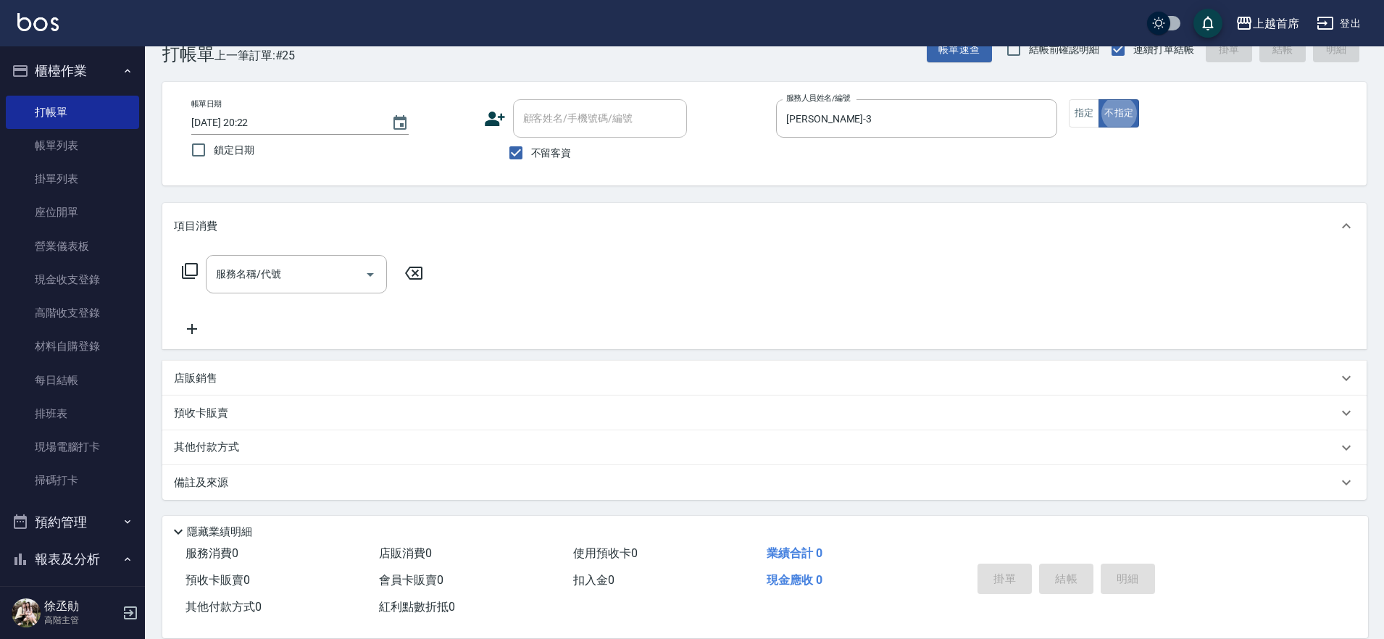
type button "false"
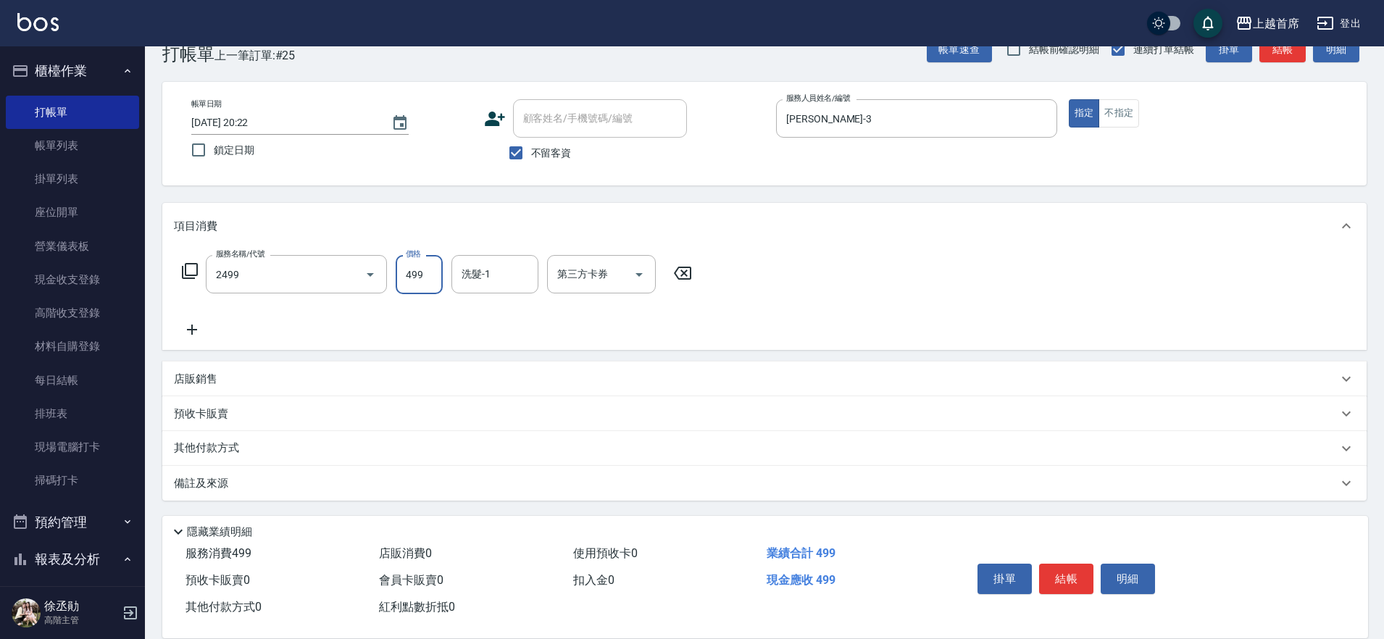
type input "499海鹽洗剪套餐(2499)"
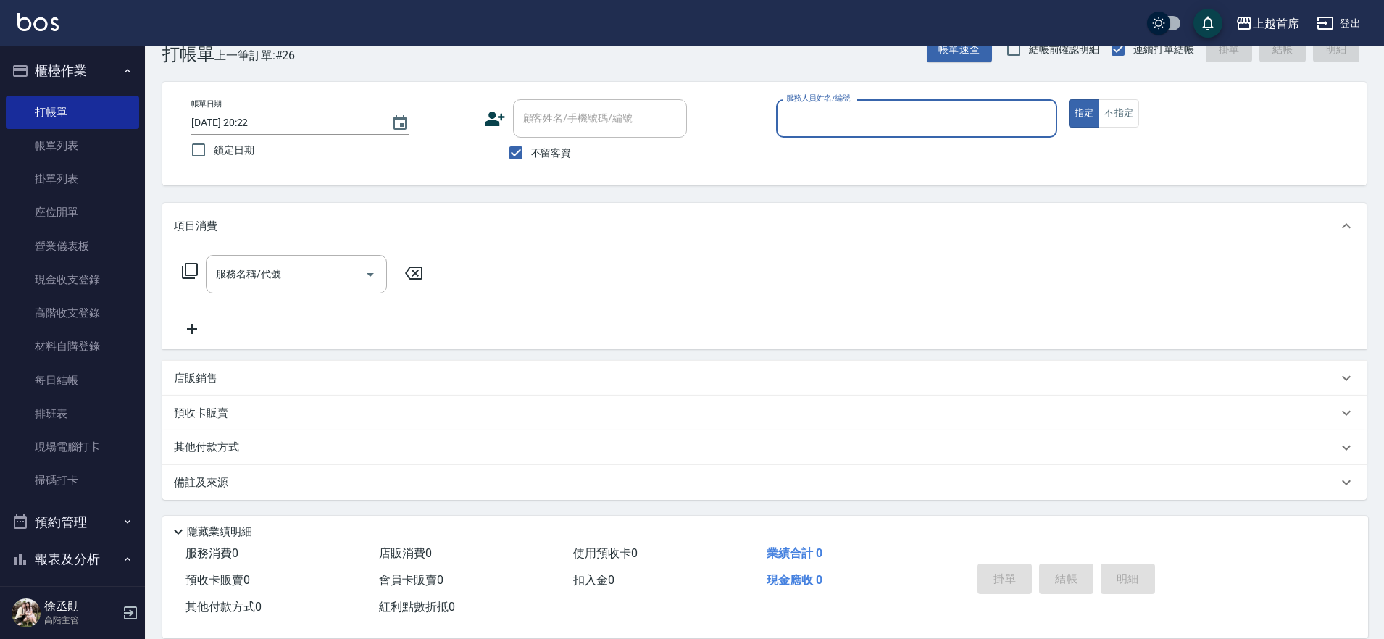
click at [51, 70] on button "櫃檯作業" at bounding box center [72, 71] width 133 height 38
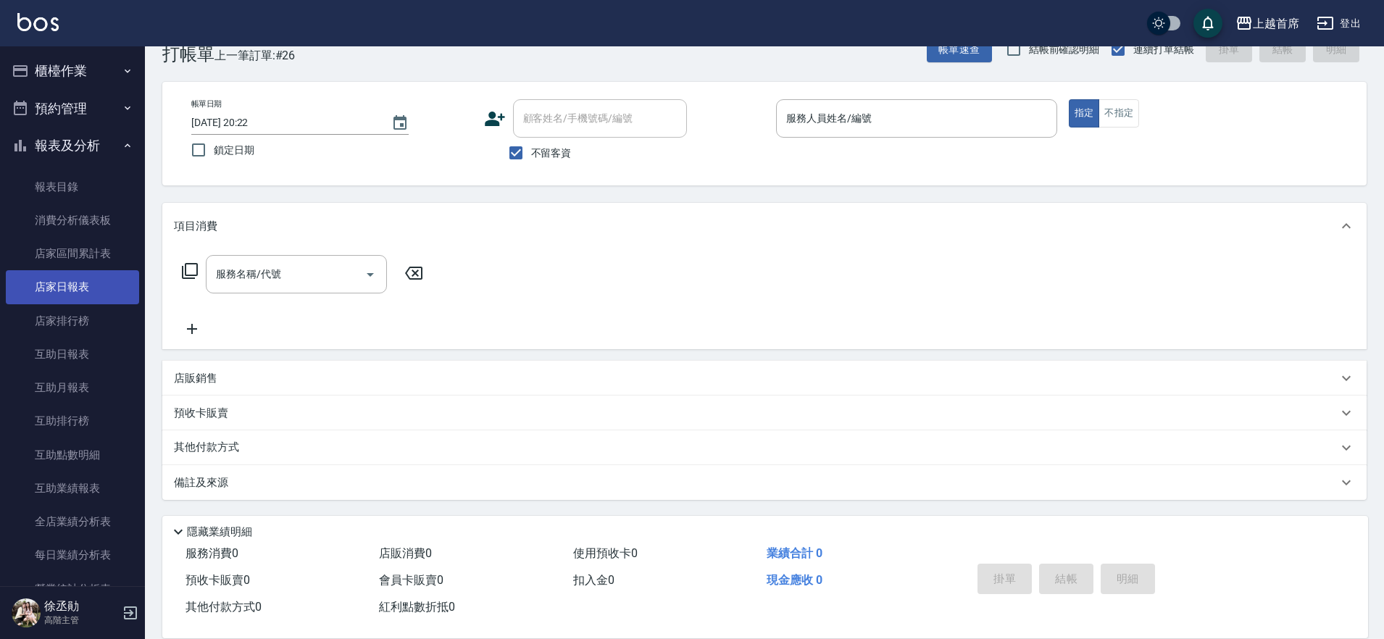
click at [74, 288] on link "店家日報表" at bounding box center [72, 286] width 133 height 33
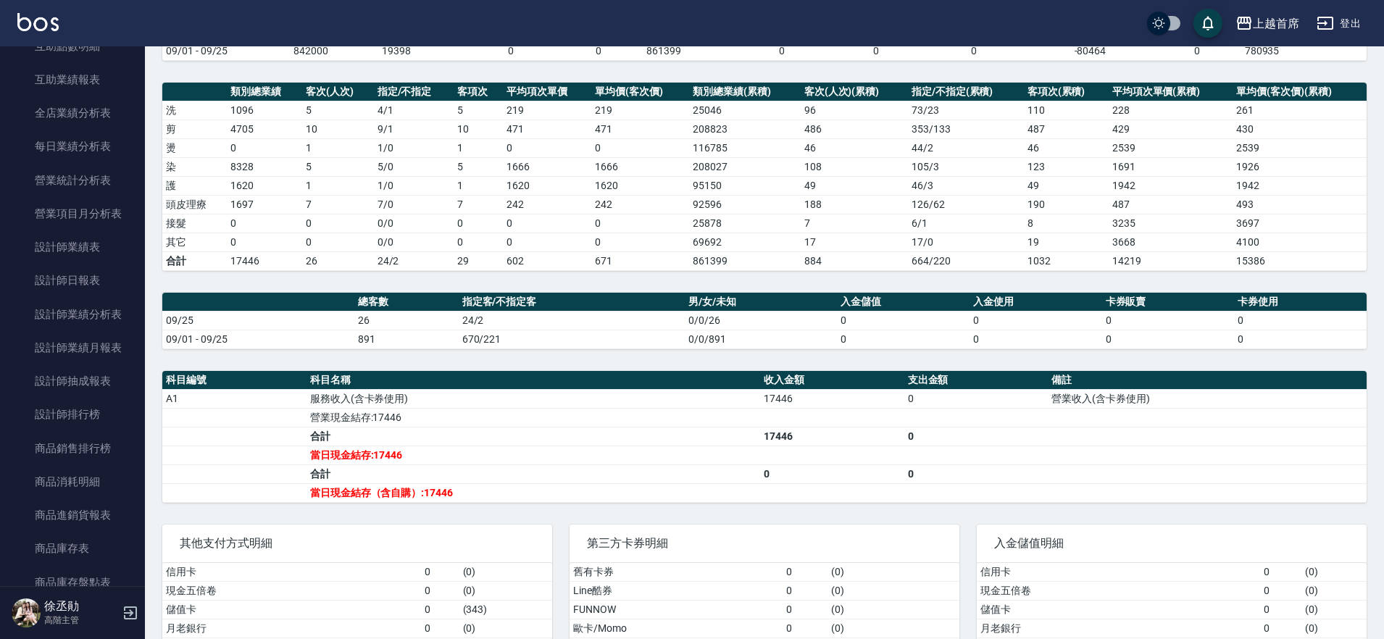
scroll to position [404, 0]
click at [96, 278] on link "設計師日報表" at bounding box center [72, 284] width 133 height 33
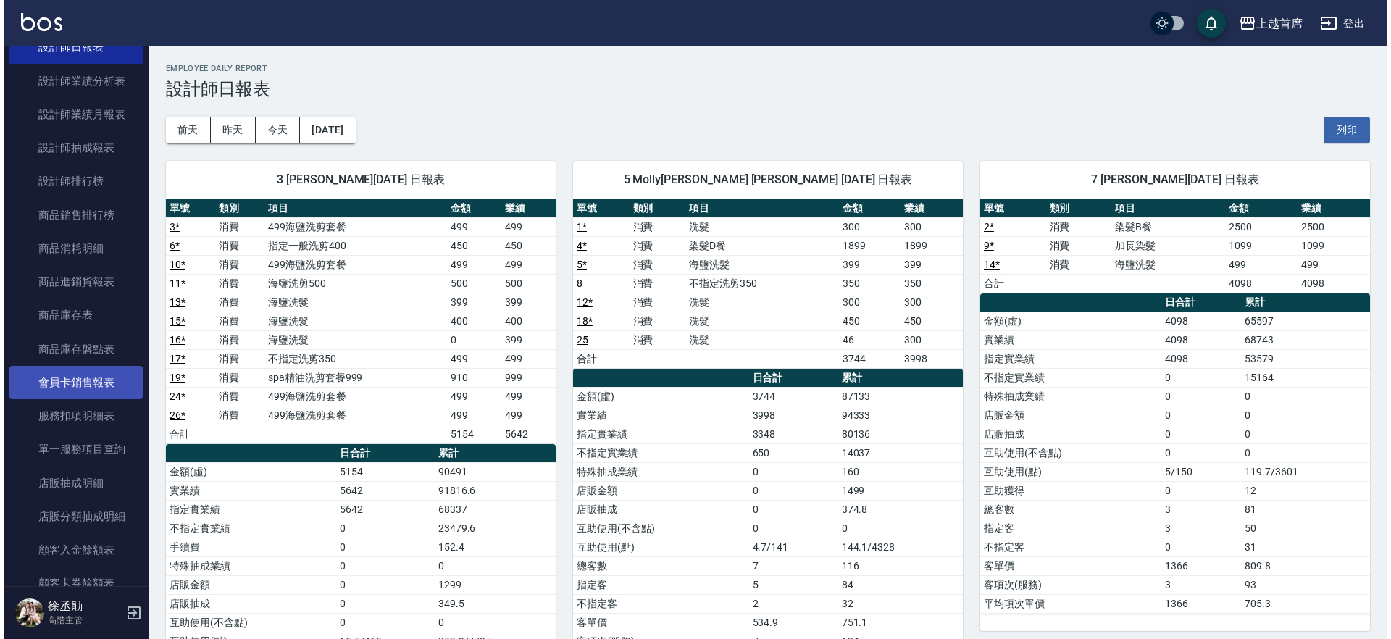
scroll to position [676, 0]
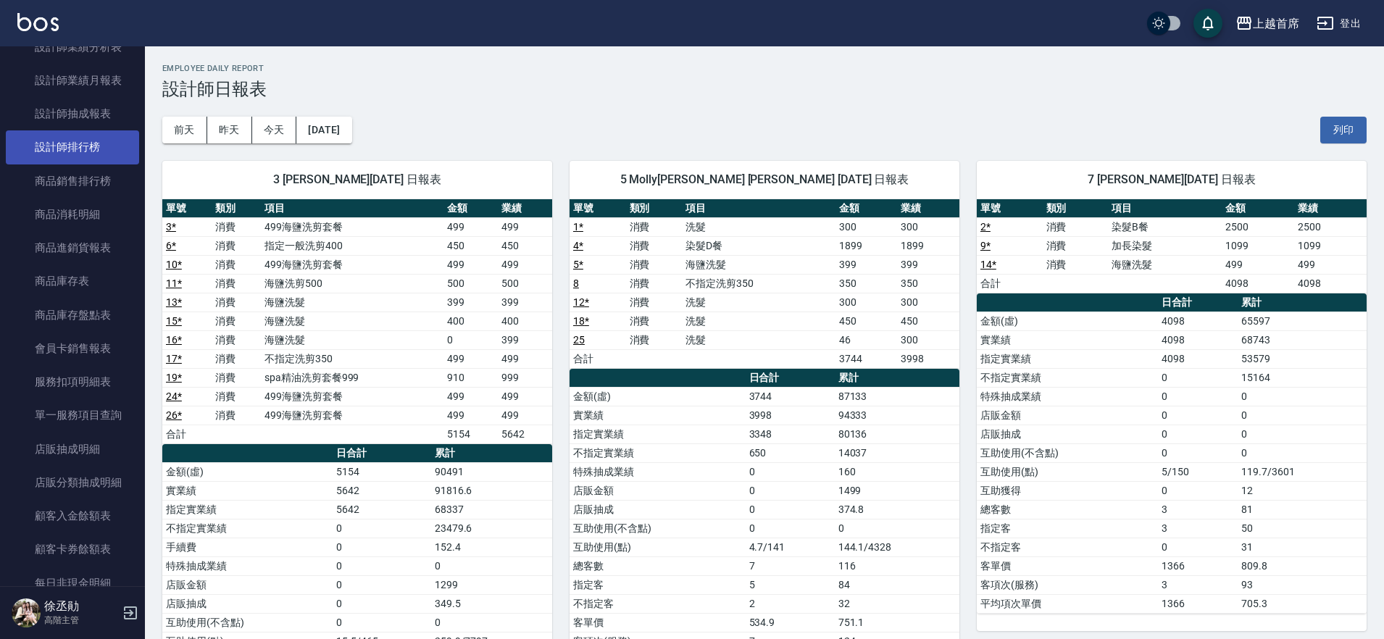
click at [73, 147] on link "設計師排行榜" at bounding box center [72, 146] width 133 height 33
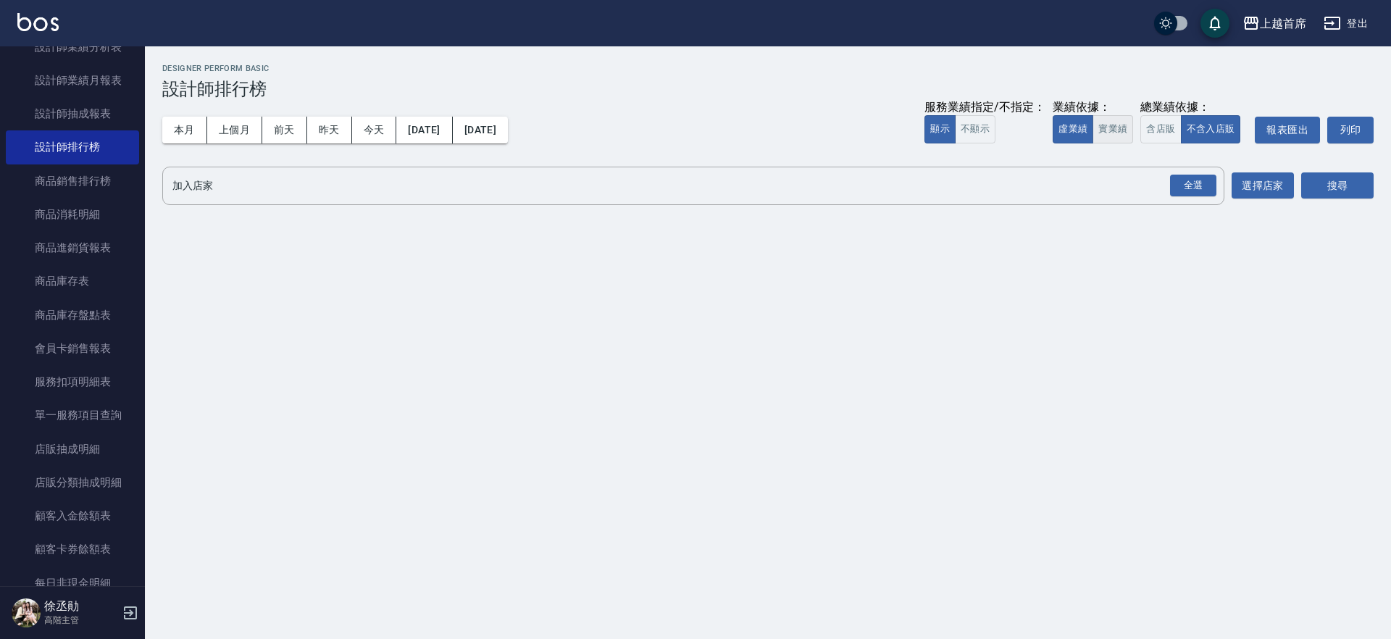
click at [1116, 128] on button "實業績" at bounding box center [1113, 129] width 41 height 28
click at [1179, 180] on div "全選" at bounding box center [1193, 186] width 46 height 22
click at [1351, 188] on button "搜尋" at bounding box center [1337, 186] width 72 height 27
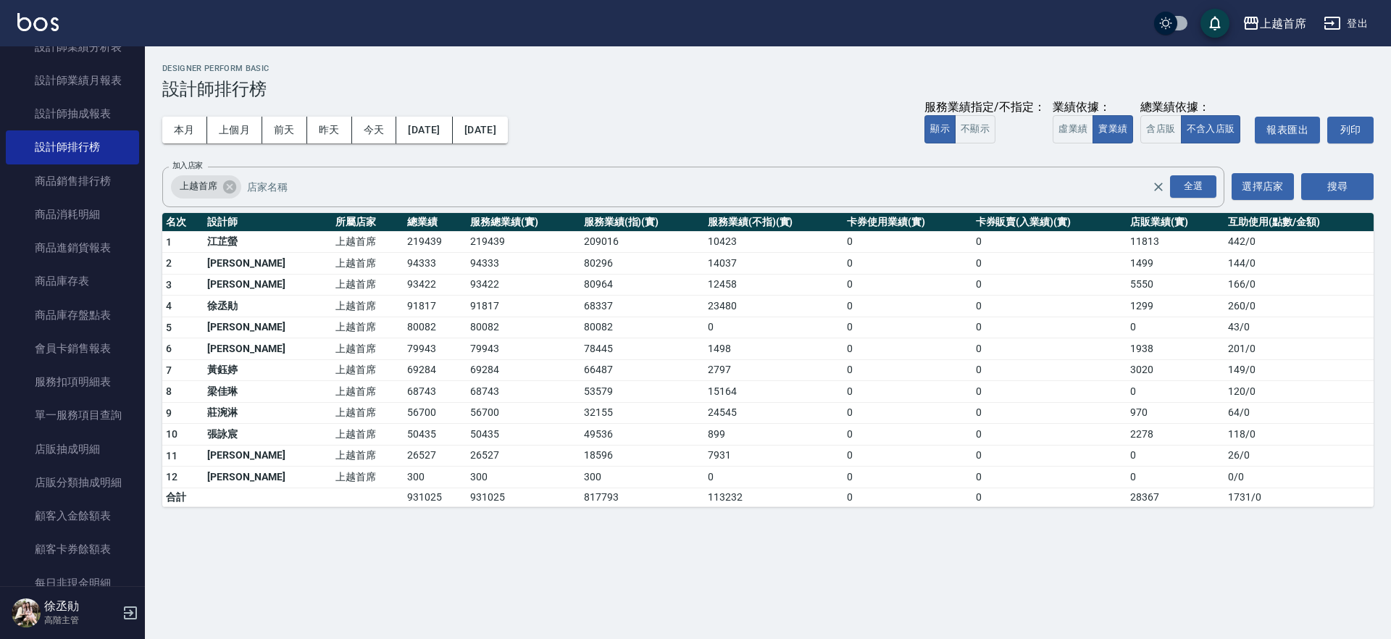
drag, startPoint x: 497, startPoint y: 260, endPoint x: 538, endPoint y: 264, distance: 40.8
click at [538, 264] on td "94333" at bounding box center [523, 264] width 113 height 22
drag, startPoint x: 538, startPoint y: 264, endPoint x: 596, endPoint y: 264, distance: 58.0
click at [596, 264] on tr "2 [PERSON_NAME]首席 94333 94333 80296 14037 0 0 1499 144 / 0" at bounding box center [767, 264] width 1211 height 22
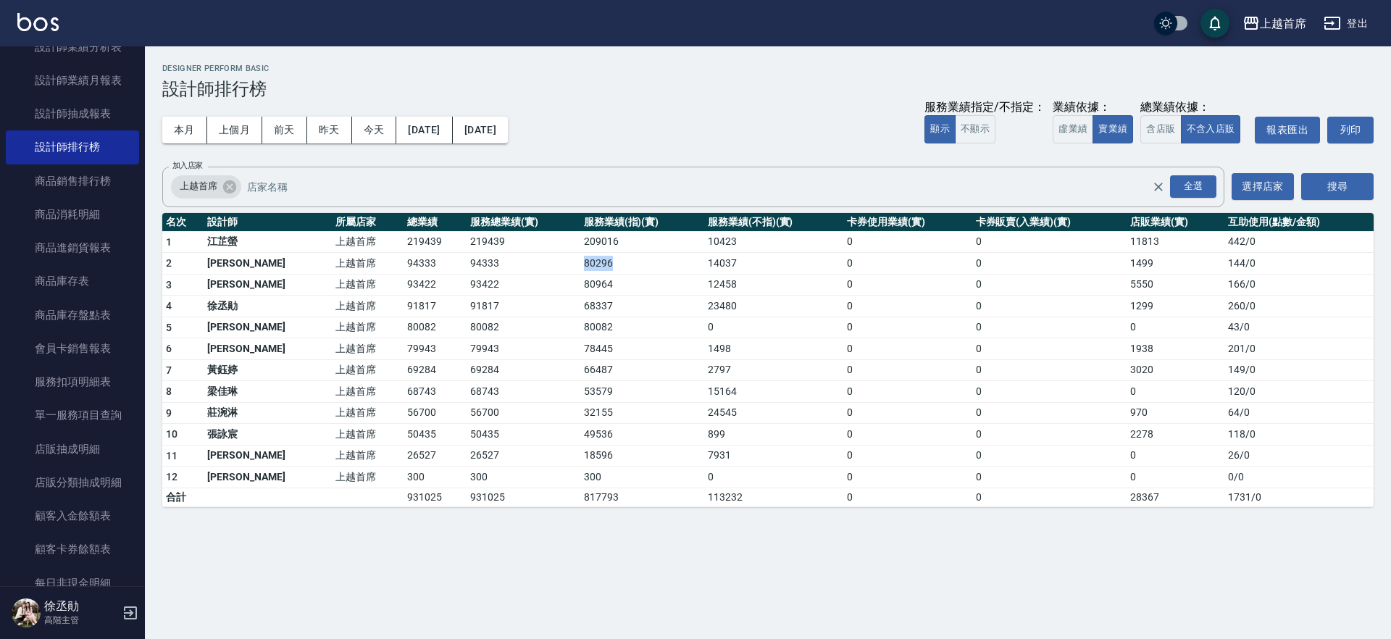
click at [596, 264] on td "80296" at bounding box center [642, 264] width 124 height 22
drag, startPoint x: 596, startPoint y: 264, endPoint x: 722, endPoint y: 268, distance: 125.4
click at [722, 268] on tr "2 [PERSON_NAME]首席 94333 94333 80296 14037 0 0 1499 144 / 0" at bounding box center [767, 264] width 1211 height 22
click at [722, 268] on td "14037" at bounding box center [773, 264] width 139 height 22
drag, startPoint x: 722, startPoint y: 268, endPoint x: 632, endPoint y: 270, distance: 89.1
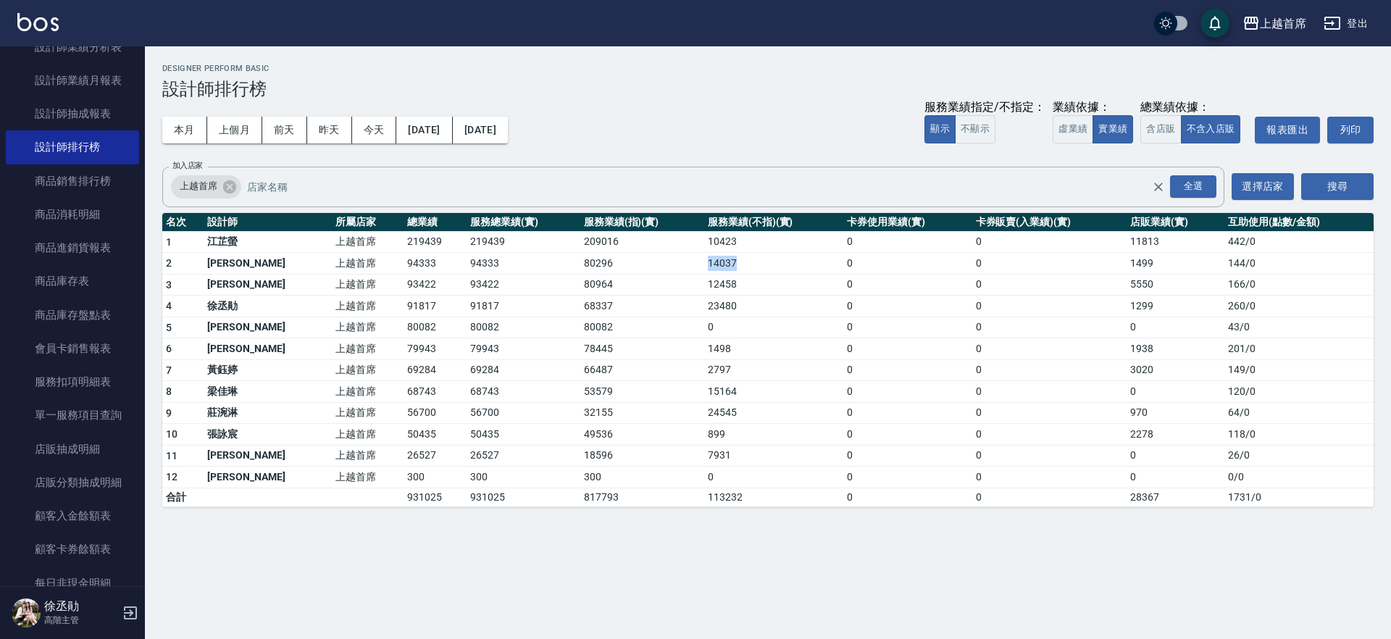
click at [632, 270] on tr "2 [PERSON_NAME]首席 94333 94333 80296 14037 0 0 1499 144 / 0" at bounding box center [767, 264] width 1211 height 22
click at [632, 270] on td "80296" at bounding box center [642, 264] width 124 height 22
drag, startPoint x: 632, startPoint y: 270, endPoint x: 547, endPoint y: 262, distance: 85.9
click at [580, 262] on td "80296" at bounding box center [642, 264] width 124 height 22
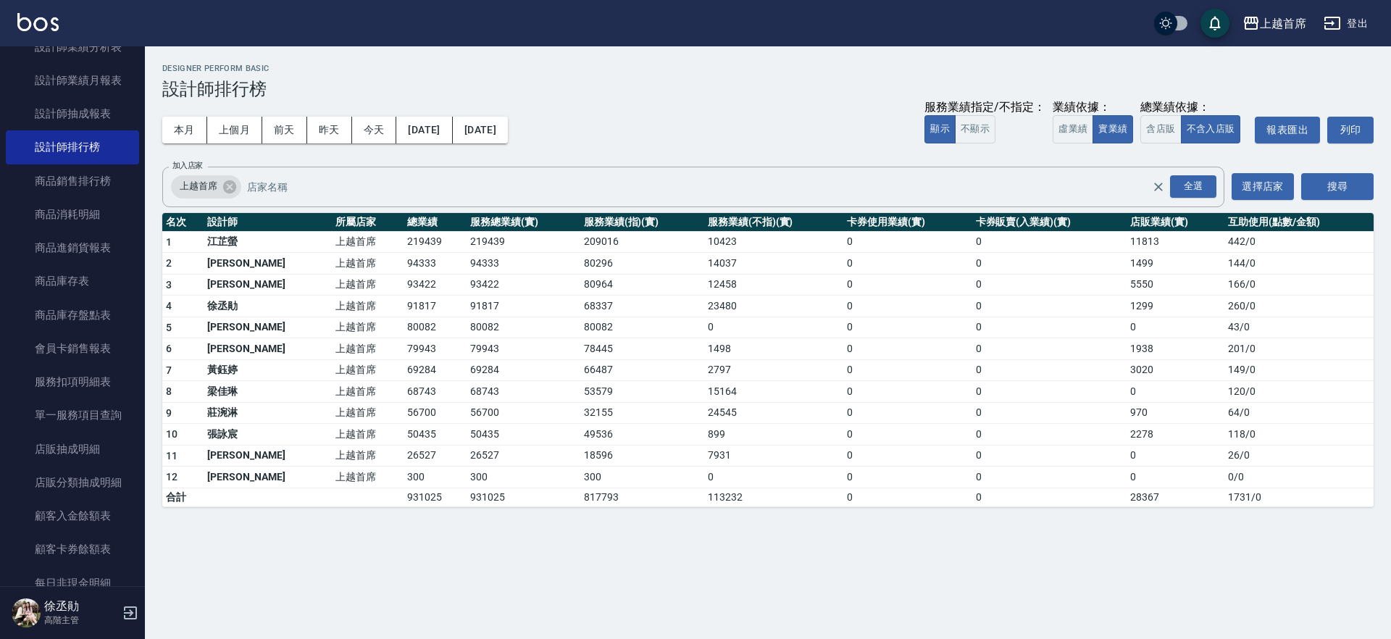
click at [519, 262] on td "94333" at bounding box center [523, 264] width 113 height 22
click at [178, 118] on button "本月" at bounding box center [184, 130] width 45 height 27
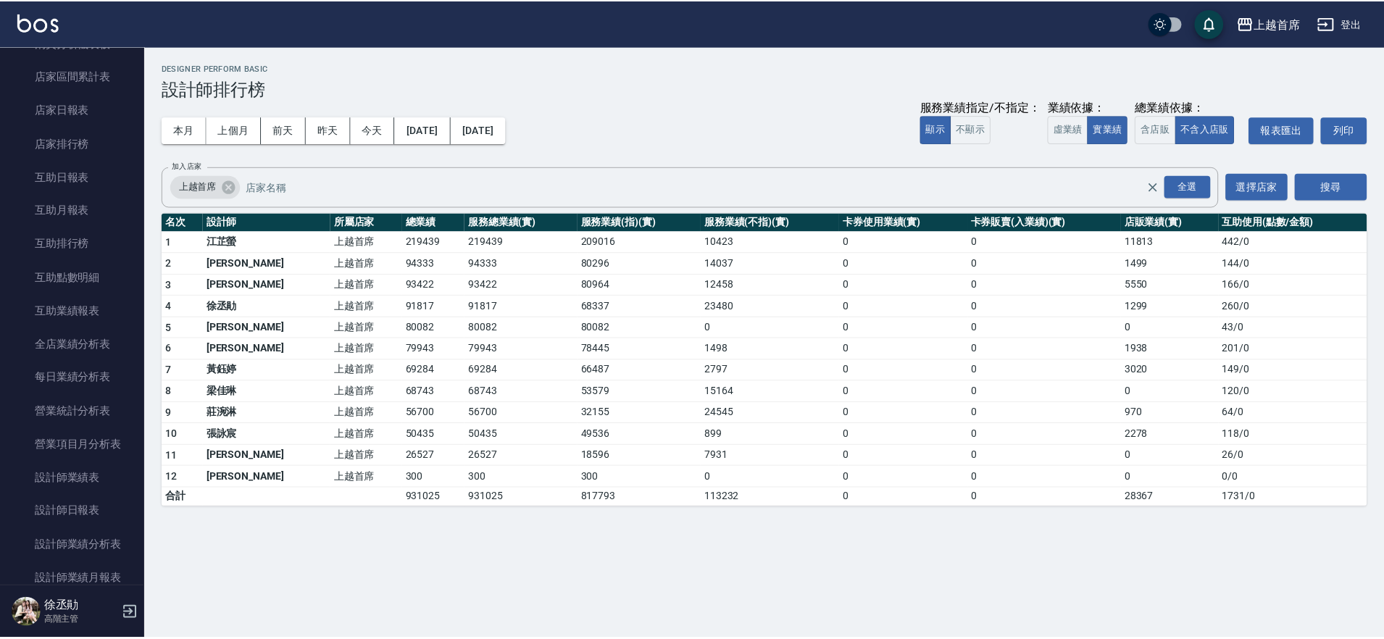
scroll to position [172, 0]
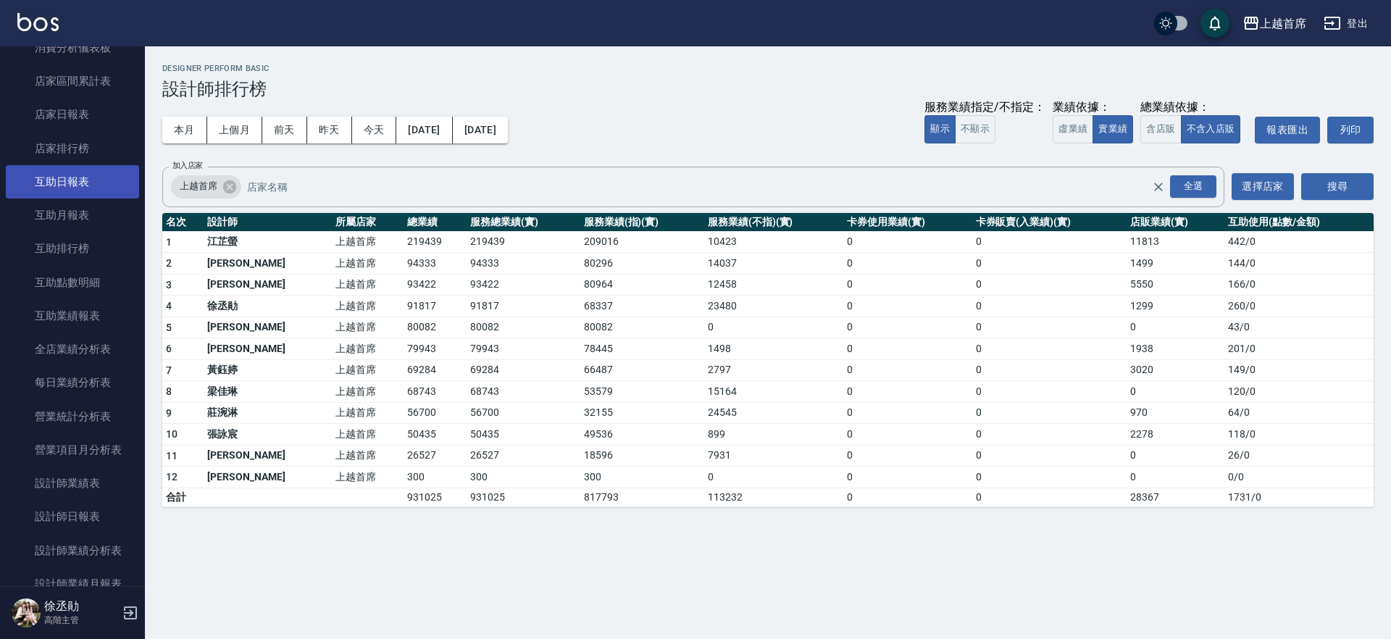
click at [104, 185] on link "互助日報表" at bounding box center [72, 181] width 133 height 33
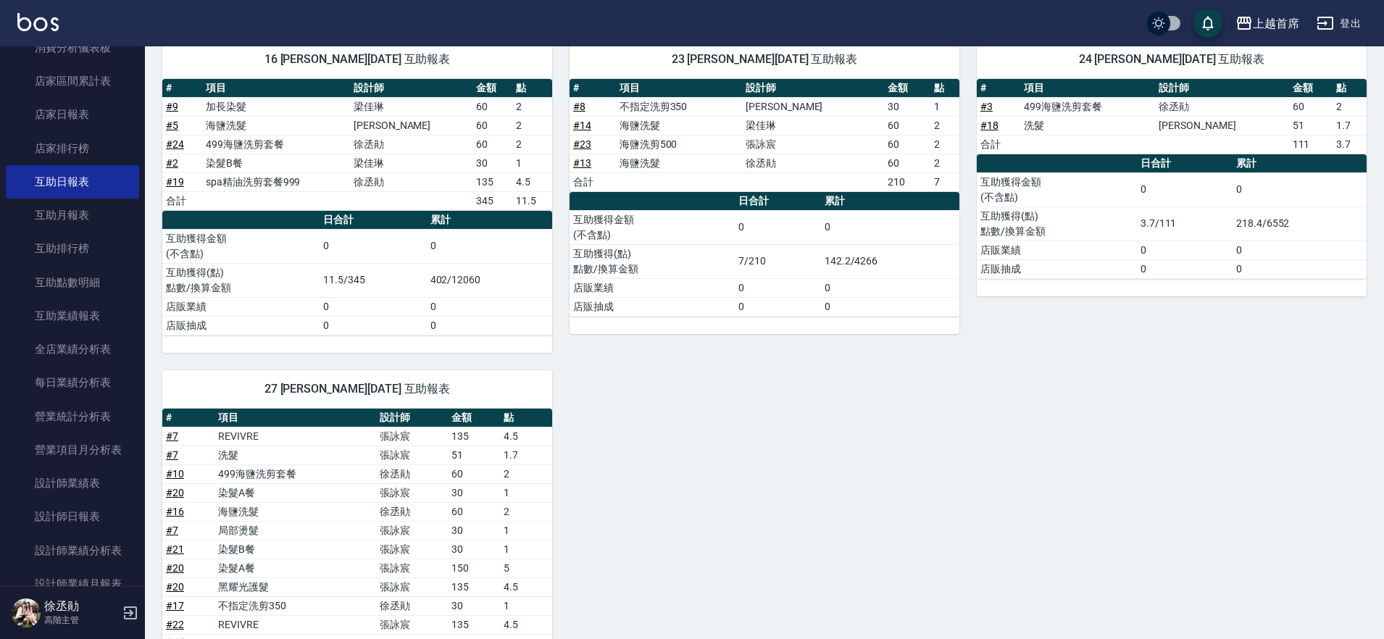
scroll to position [157, 0]
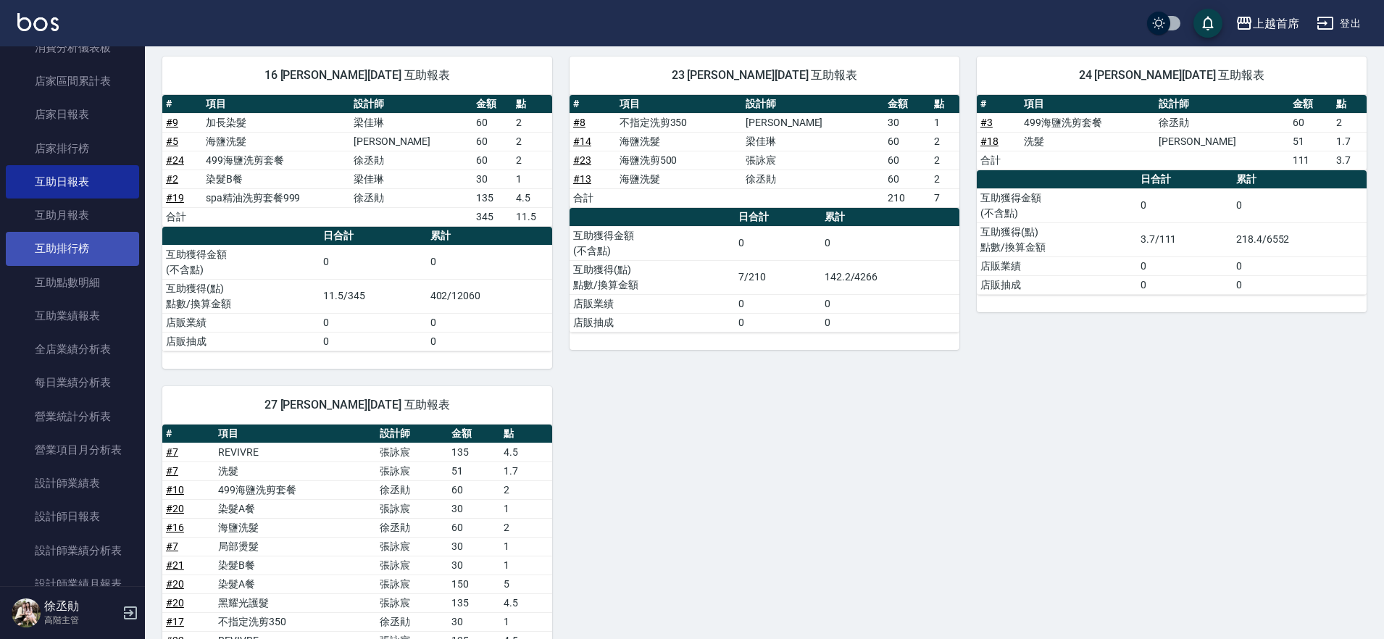
click at [100, 245] on link "互助排行榜" at bounding box center [72, 248] width 133 height 33
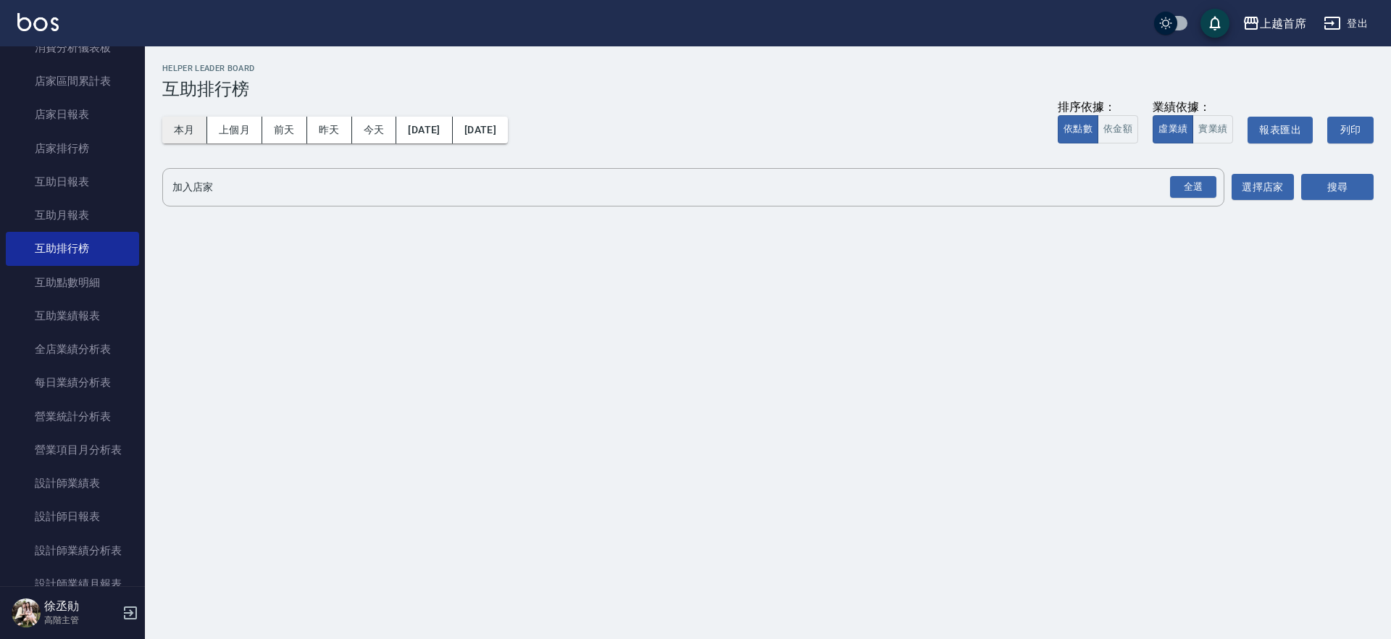
click at [196, 128] on button "本月" at bounding box center [184, 130] width 45 height 27
click at [1167, 182] on div "全選" at bounding box center [1192, 187] width 51 height 38
click at [1193, 191] on div "全選" at bounding box center [1193, 187] width 46 height 22
click at [1322, 192] on button "搜尋" at bounding box center [1337, 188] width 72 height 27
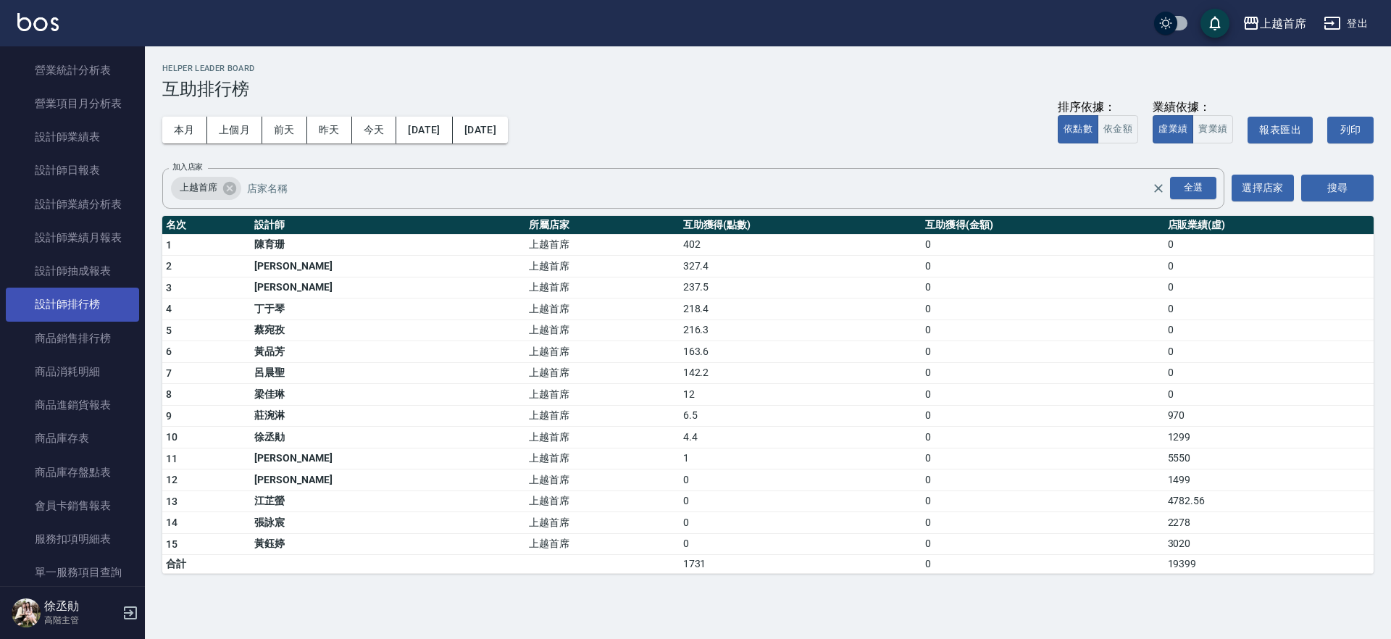
scroll to position [526, 0]
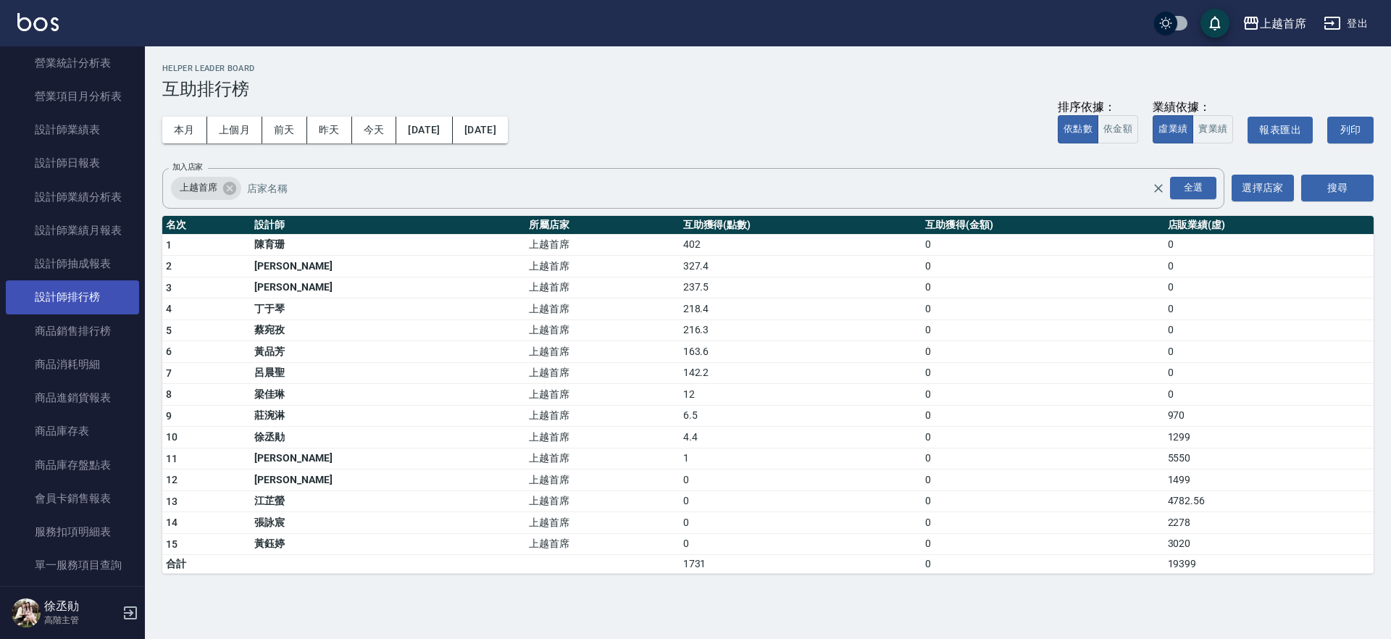
click at [100, 291] on link "設計師排行榜" at bounding box center [72, 296] width 133 height 33
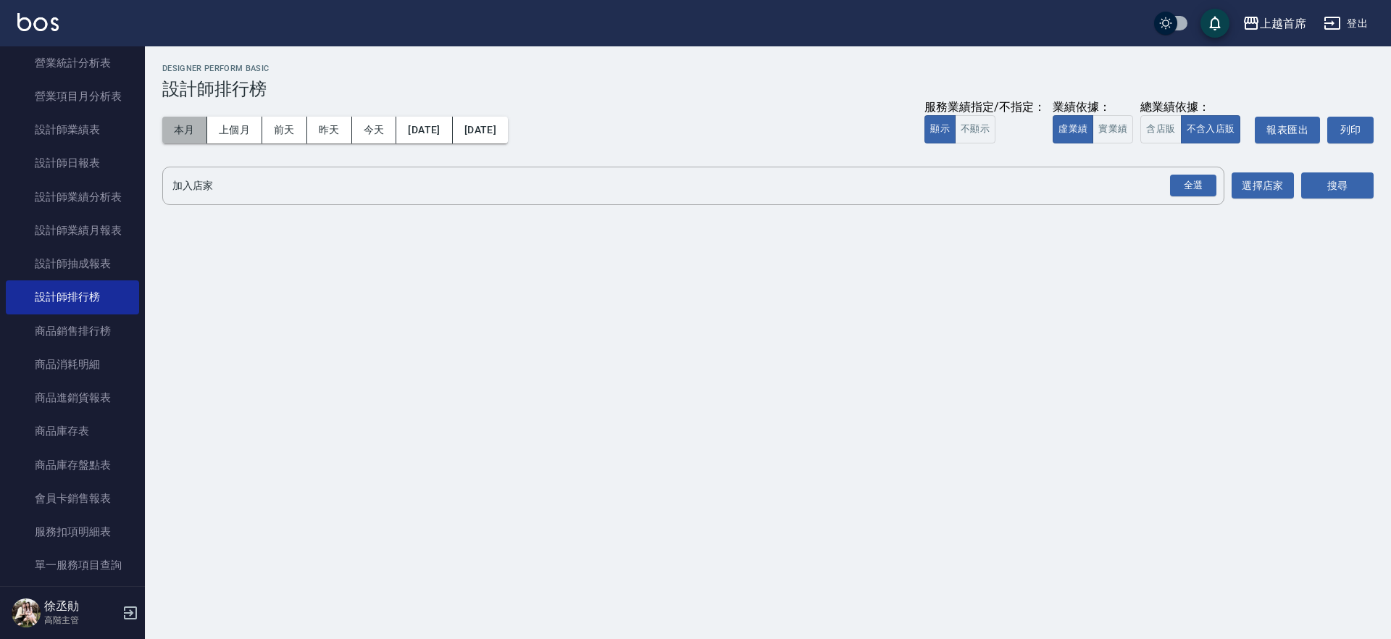
click at [189, 133] on button "本月" at bounding box center [184, 130] width 45 height 27
click at [1164, 183] on input "加入店家" at bounding box center [682, 185] width 1027 height 25
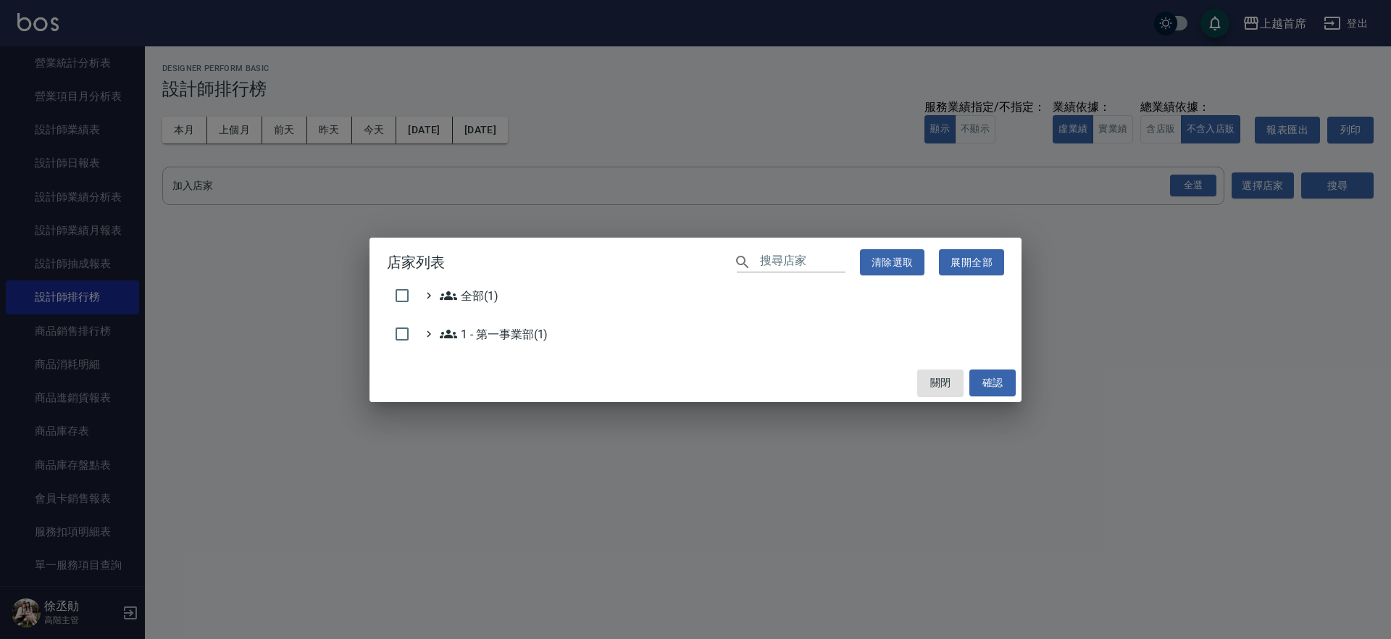
click at [1183, 350] on div "店家列表 ​ 清除選取 展開全部 全部(1) 1 - 第一事業部(1) 關閉 確認" at bounding box center [695, 319] width 1391 height 639
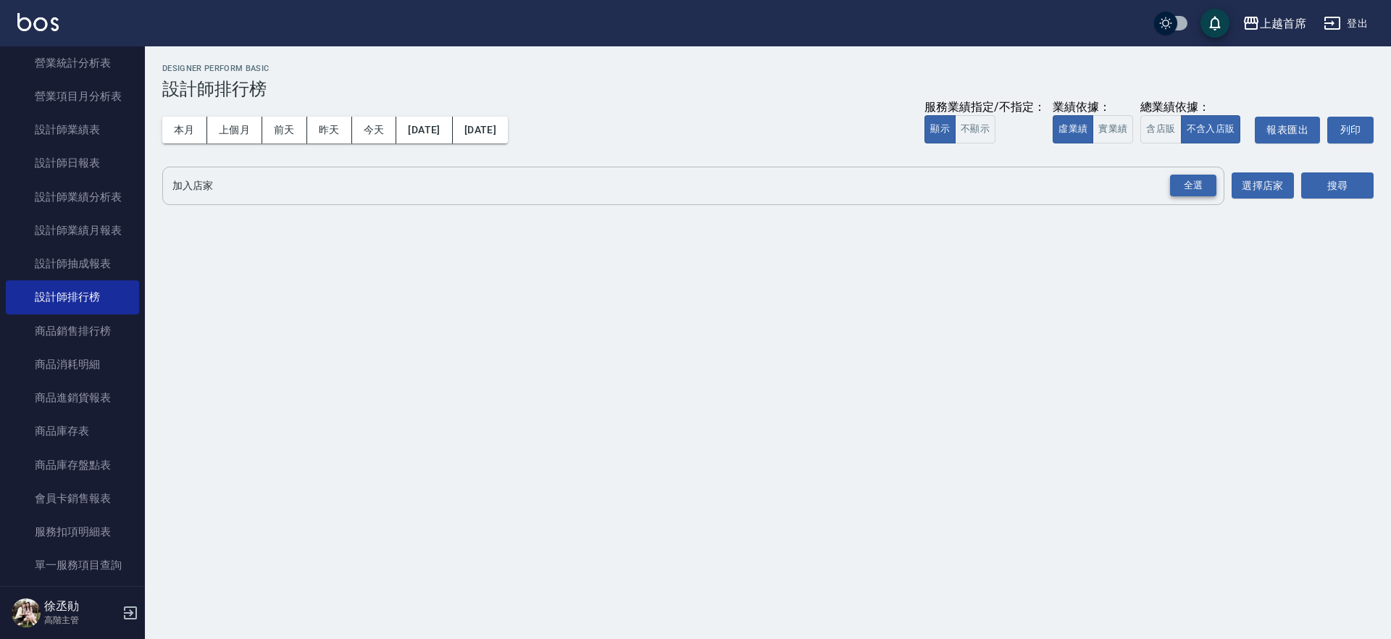
click at [1190, 192] on div "全選" at bounding box center [1193, 186] width 46 height 22
click at [1332, 185] on button "搜尋" at bounding box center [1337, 186] width 72 height 27
